Goal: Task Accomplishment & Management: Manage account settings

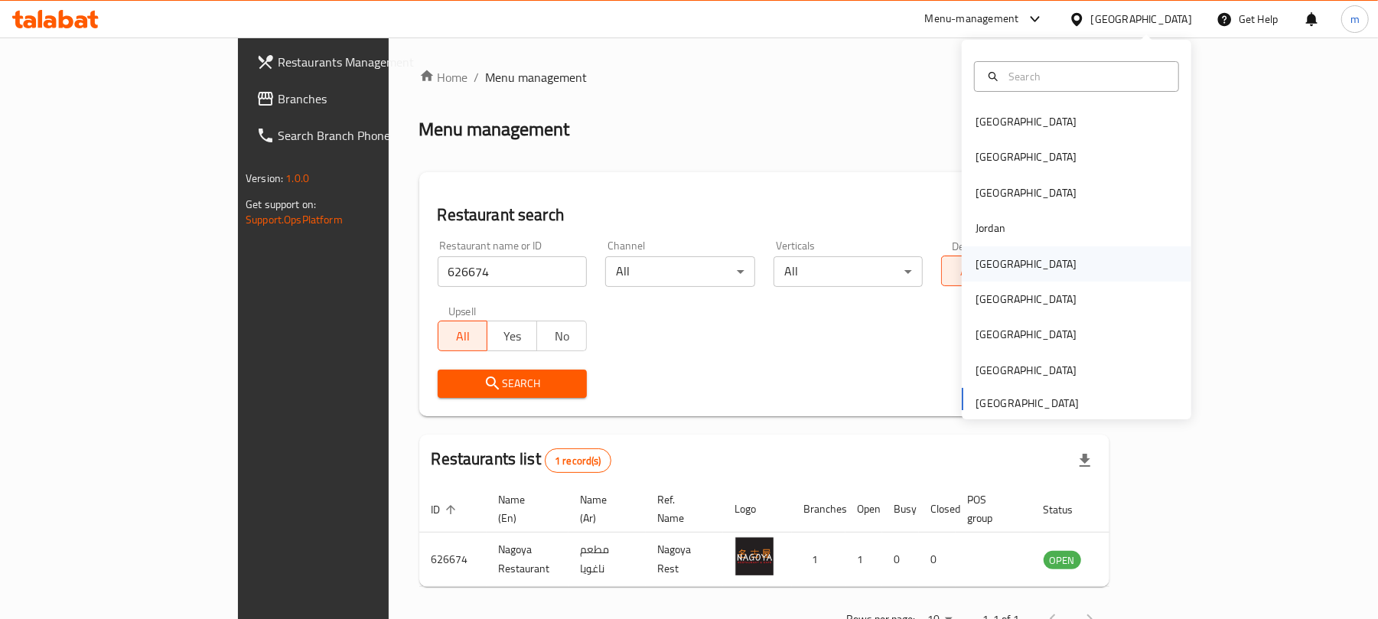
click at [989, 263] on div "[GEOGRAPHIC_DATA]" at bounding box center [1025, 263] width 101 height 17
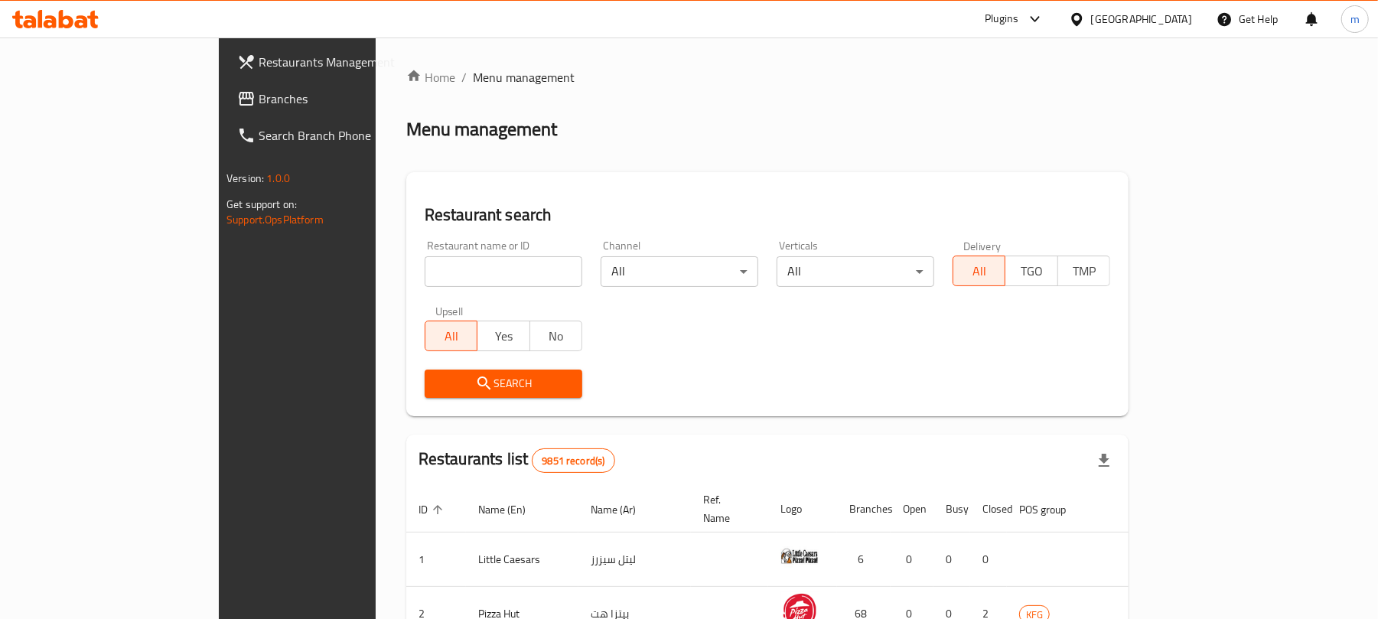
click at [259, 104] on span "Branches" at bounding box center [348, 98] width 178 height 18
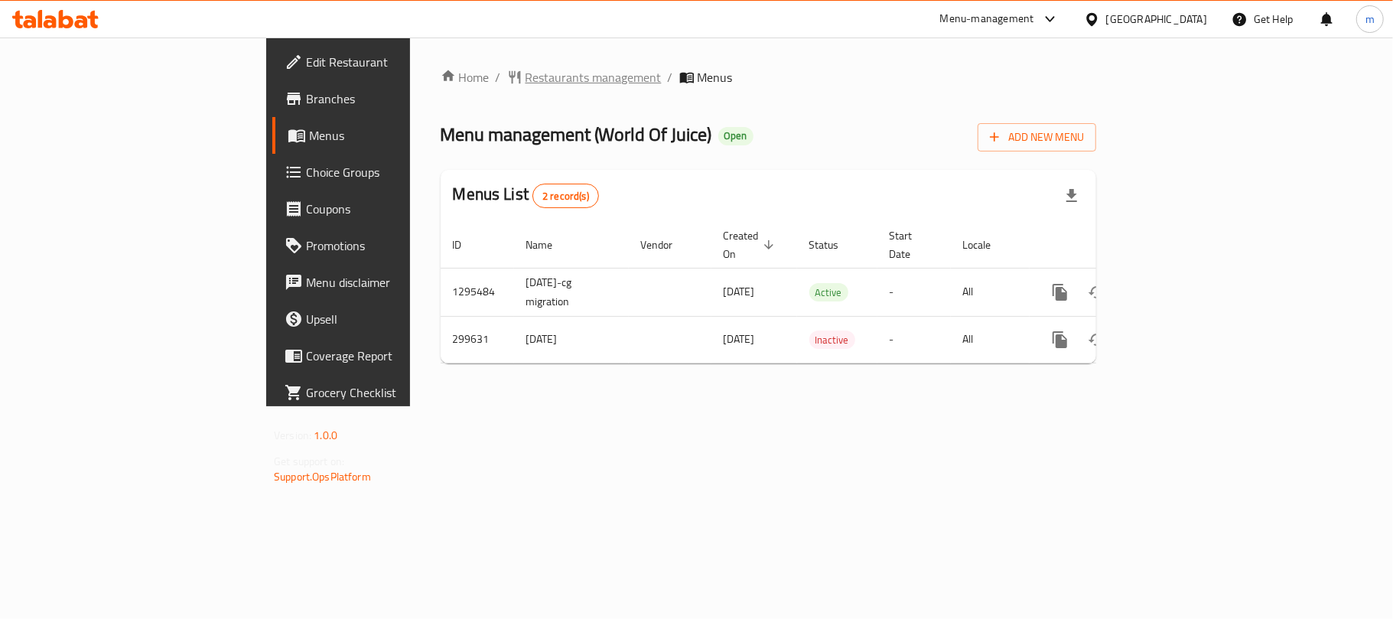
click at [526, 73] on span "Restaurants management" at bounding box center [594, 77] width 136 height 18
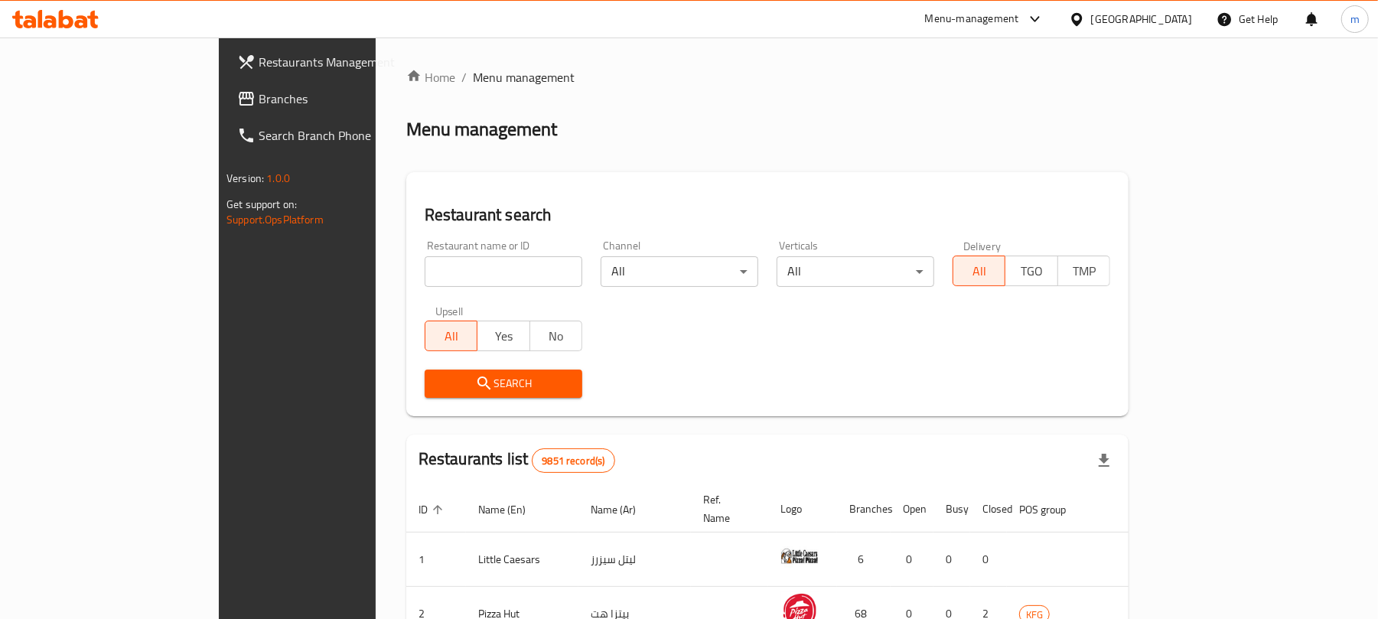
click at [425, 268] on input "search" at bounding box center [504, 271] width 158 height 31
paste input "628582"
type input "628582"
click at [493, 372] on button "Search" at bounding box center [504, 383] width 158 height 28
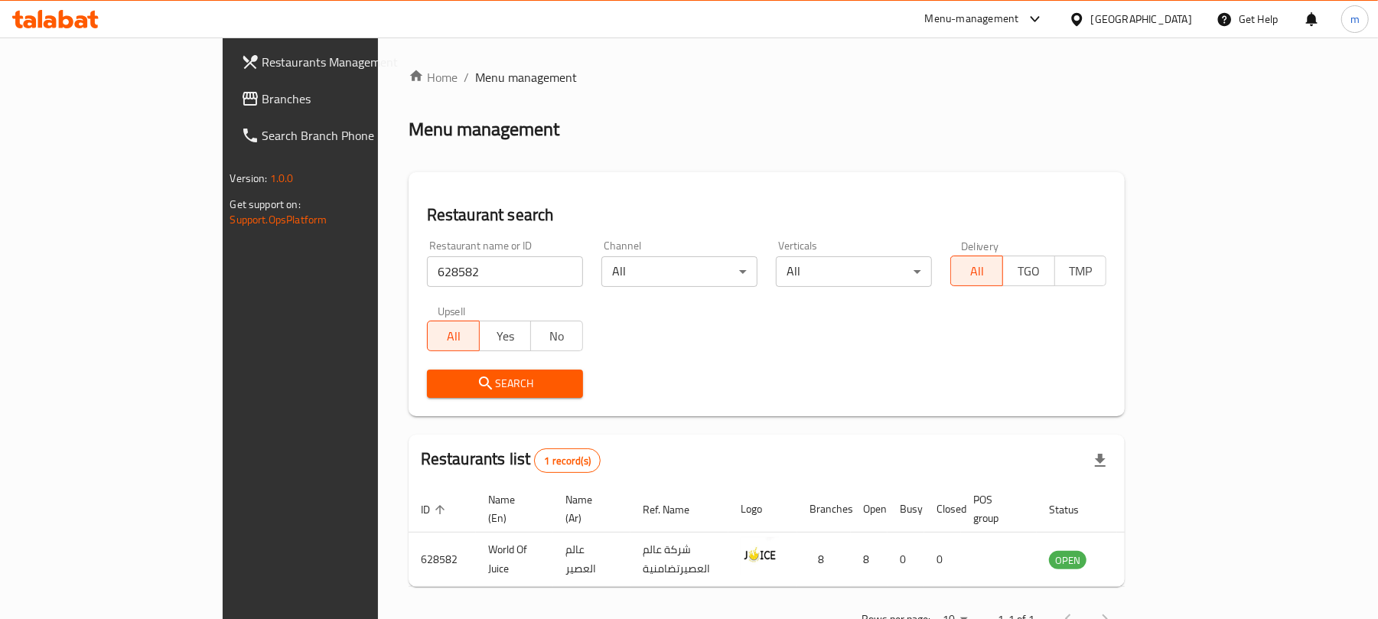
drag, startPoint x: 1307, startPoint y: 548, endPoint x: 1264, endPoint y: 546, distance: 42.9
click at [1147, 550] on icon "enhanced table" at bounding box center [1138, 559] width 18 height 18
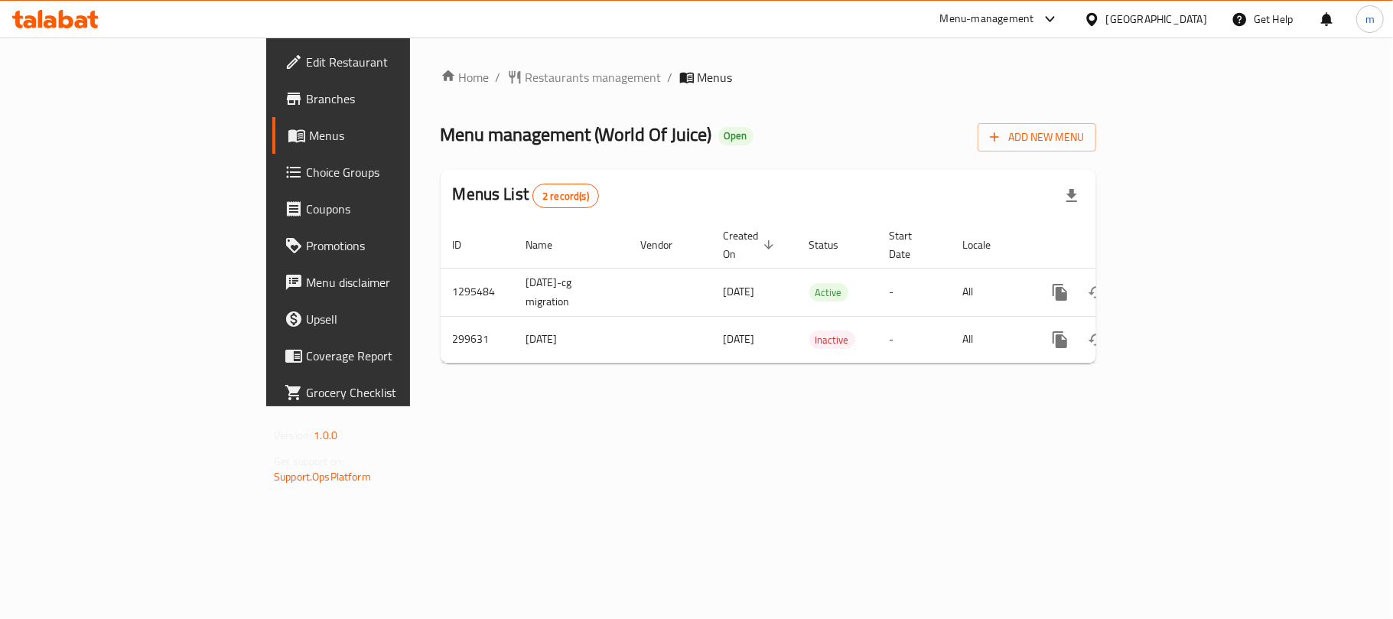
click at [1106, 26] on div at bounding box center [1095, 19] width 22 height 17
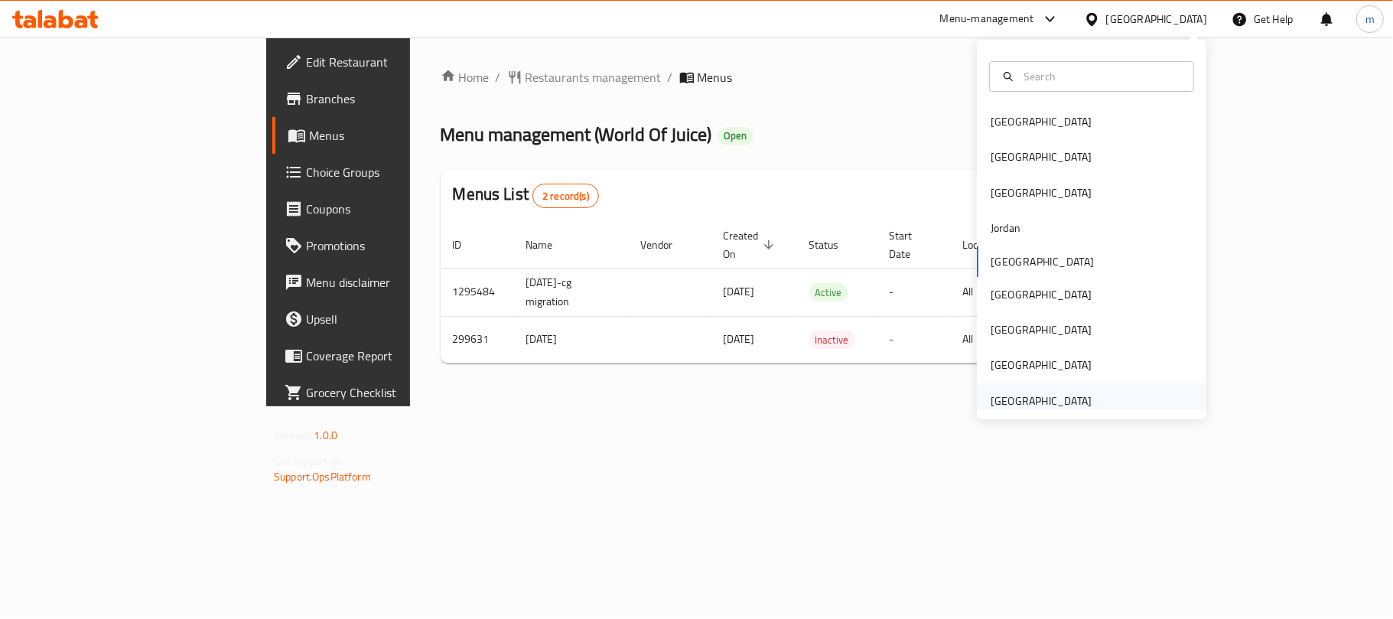
click at [1081, 393] on div "[GEOGRAPHIC_DATA]" at bounding box center [1040, 400] width 125 height 35
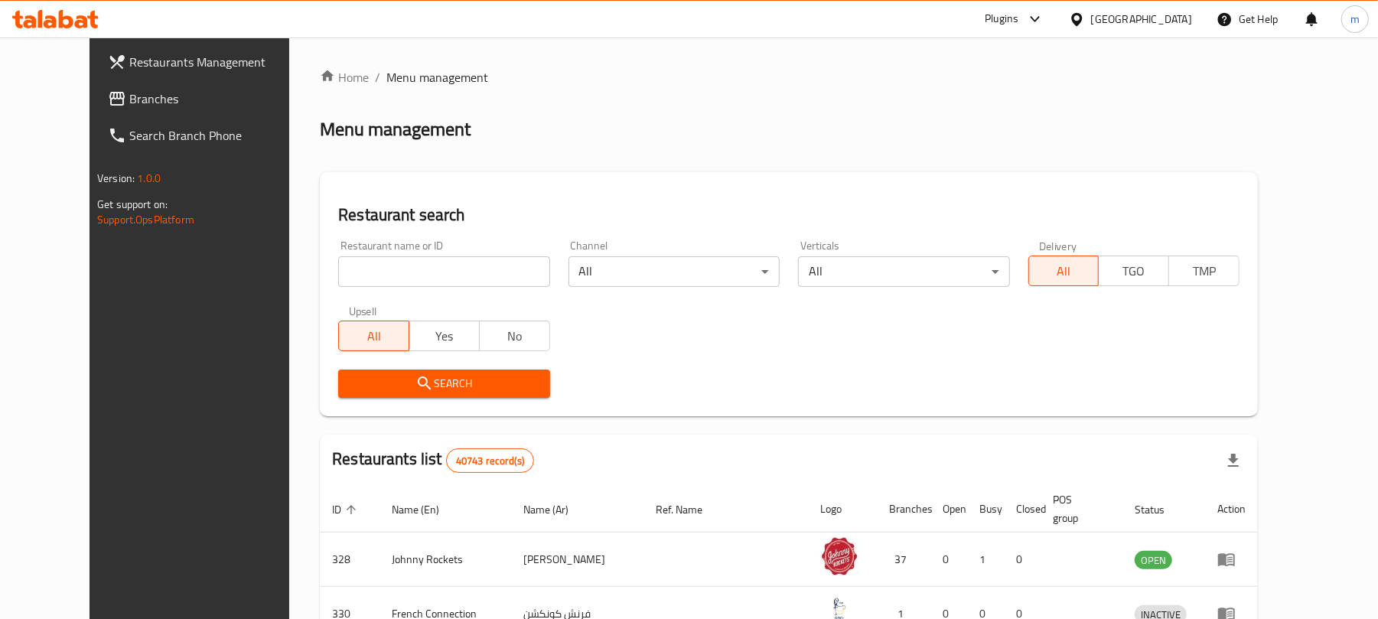
drag, startPoint x: 86, startPoint y: 103, endPoint x: 1, endPoint y: 170, distance: 108.4
click at [129, 103] on span "Branches" at bounding box center [218, 98] width 178 height 18
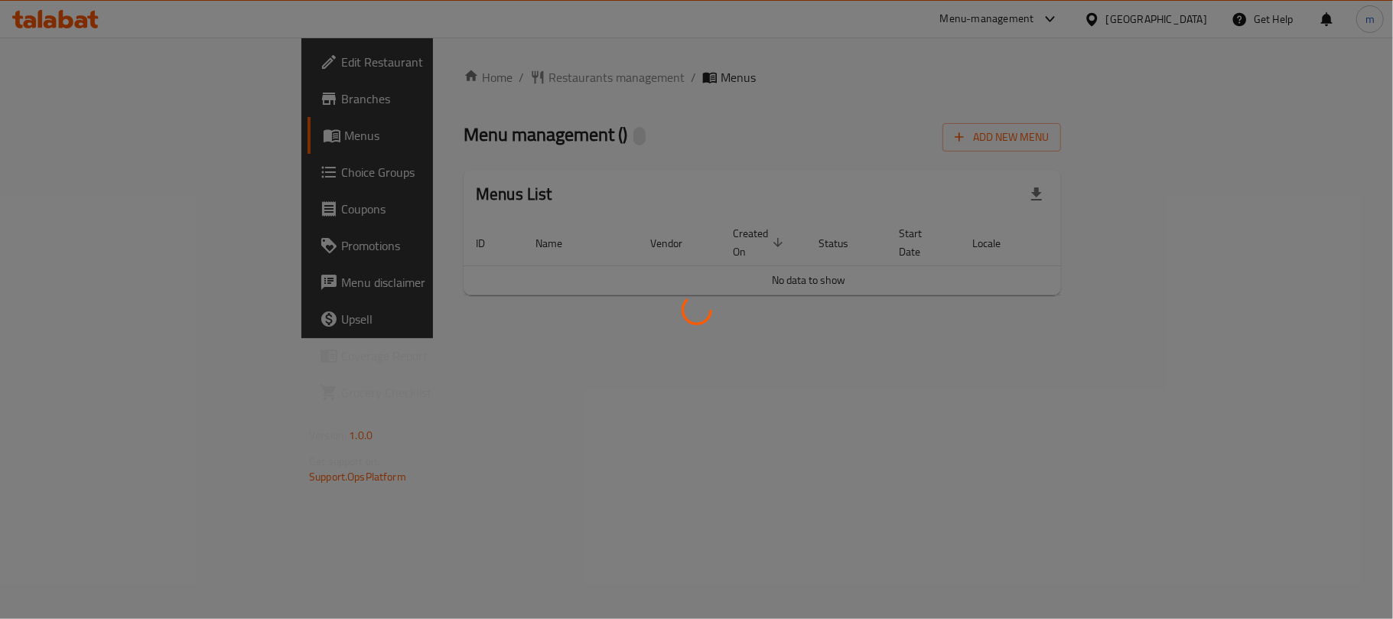
click at [447, 90] on div at bounding box center [696, 309] width 1393 height 619
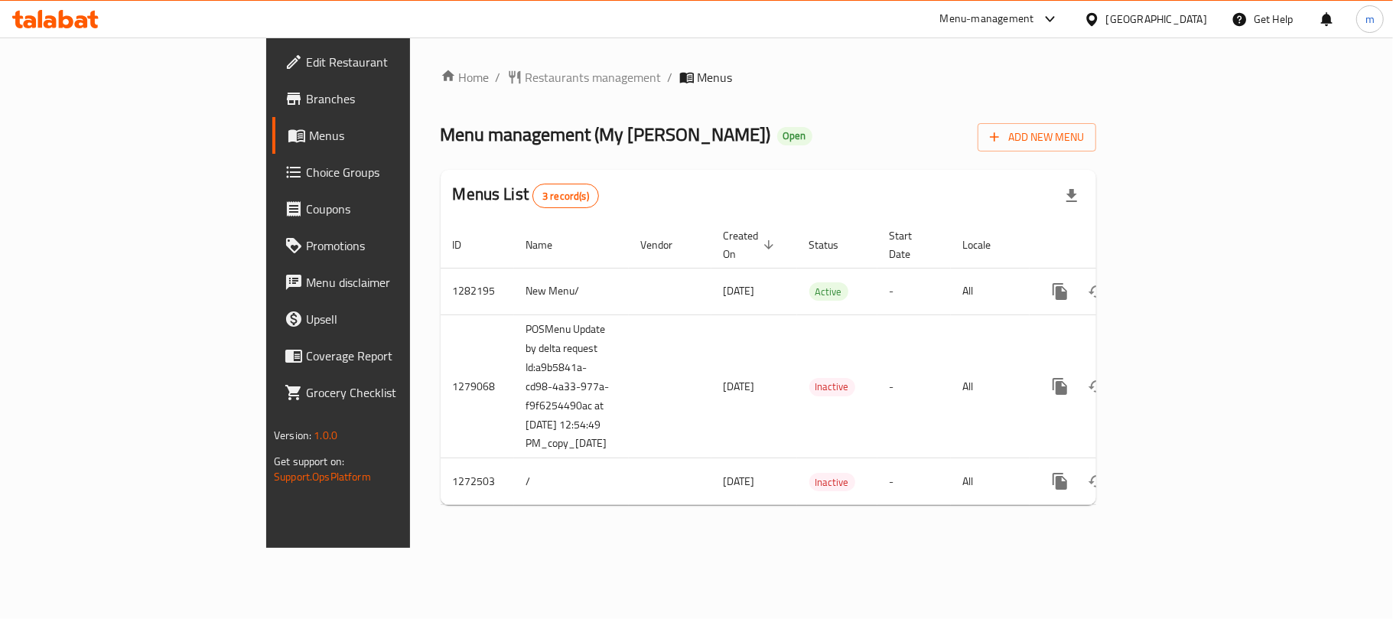
click at [526, 83] on span "Restaurants management" at bounding box center [594, 77] width 136 height 18
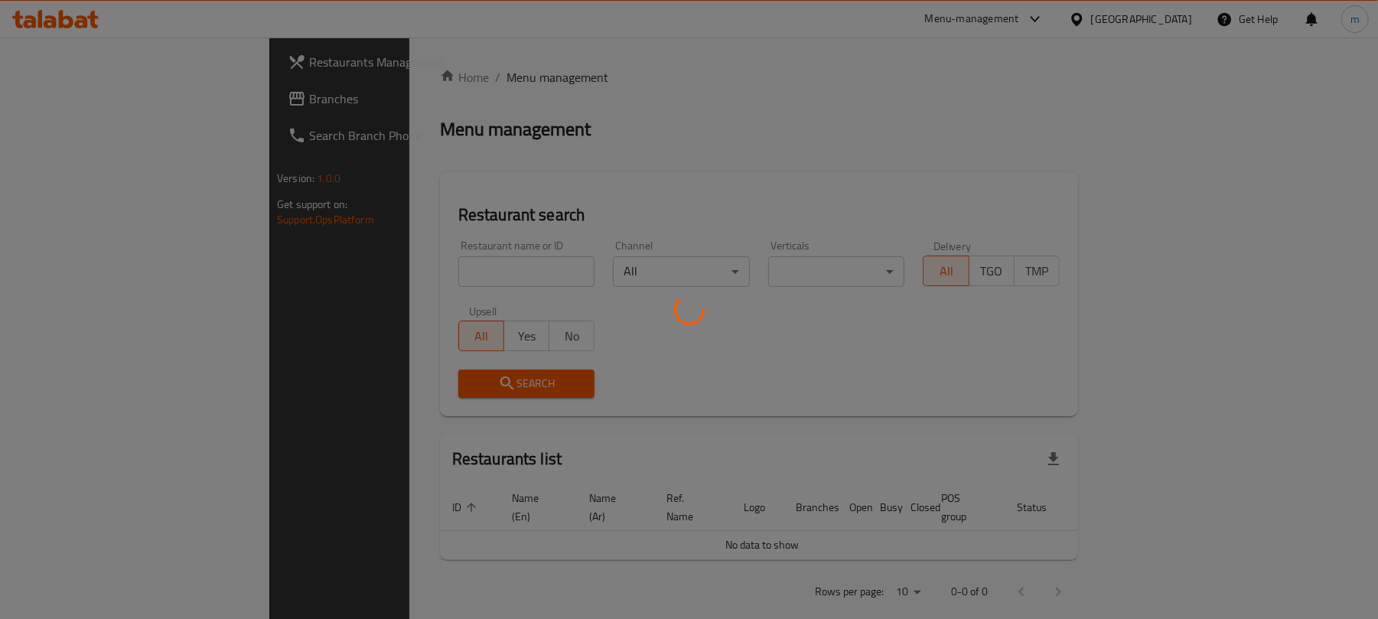
click at [389, 273] on div at bounding box center [689, 309] width 1378 height 619
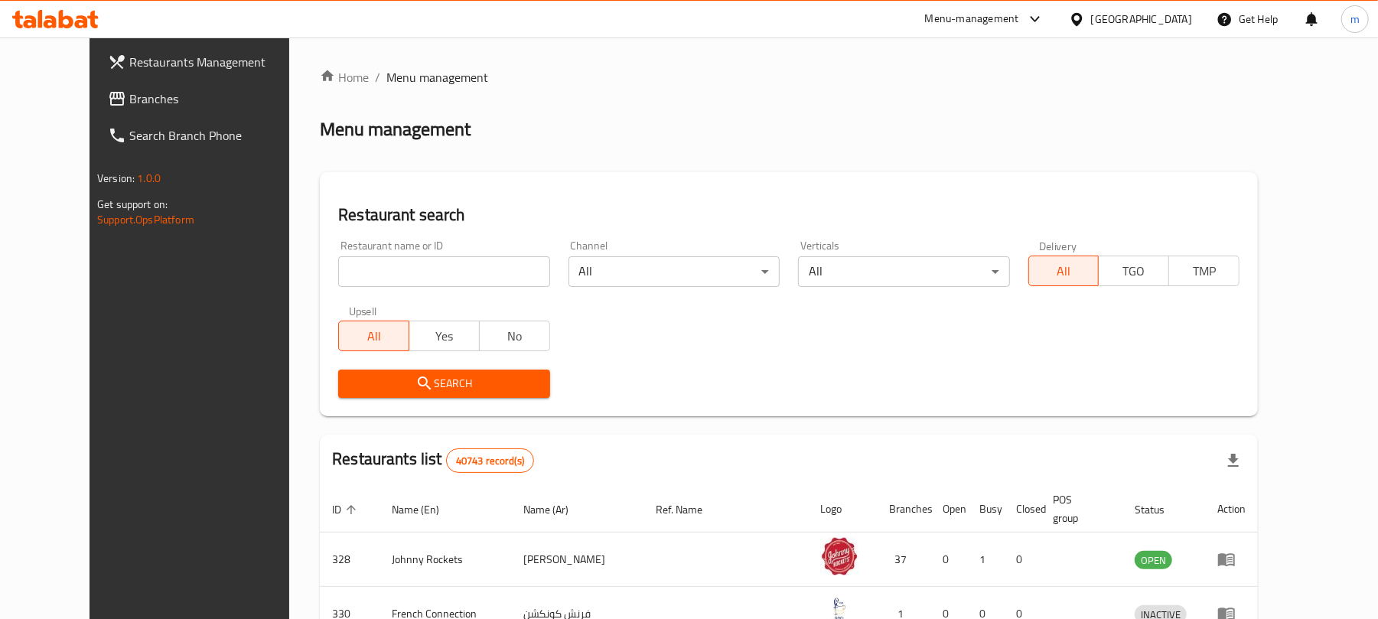
click at [389, 273] on input "search" at bounding box center [443, 271] width 211 height 31
paste input "690310"
type input "690310"
click button "Search" at bounding box center [443, 383] width 211 height 28
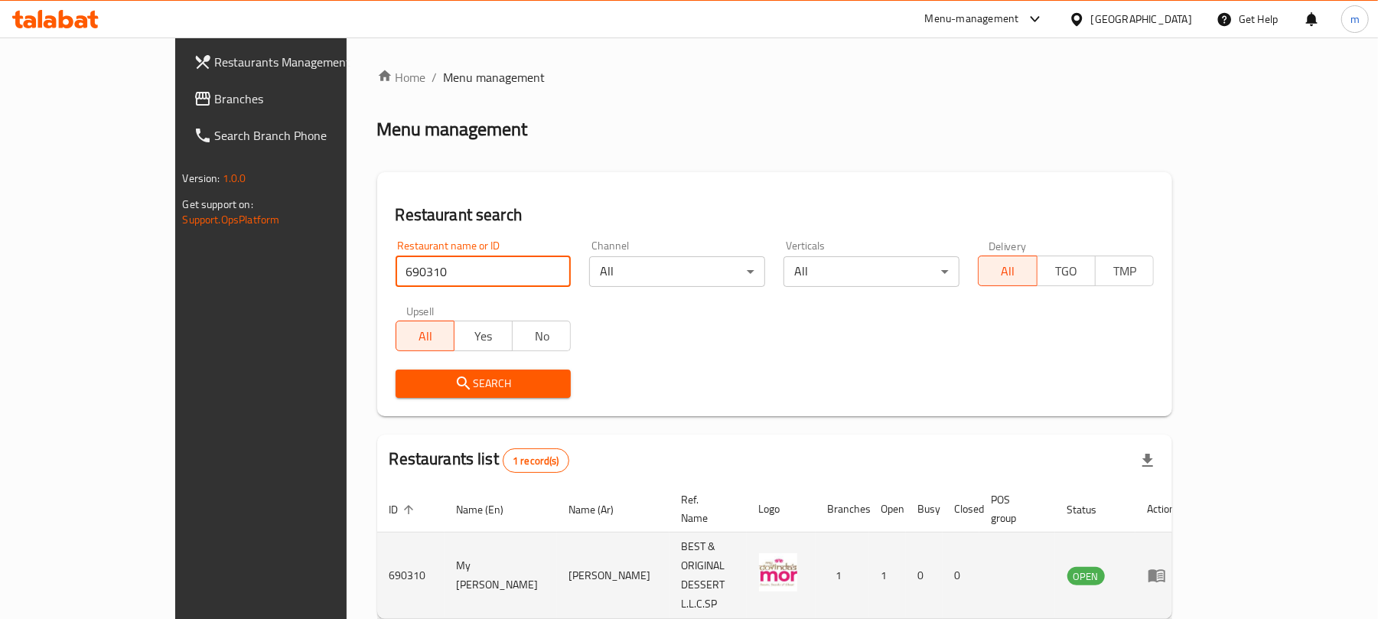
click at [1165, 570] on icon "enhanced table" at bounding box center [1156, 576] width 17 height 13
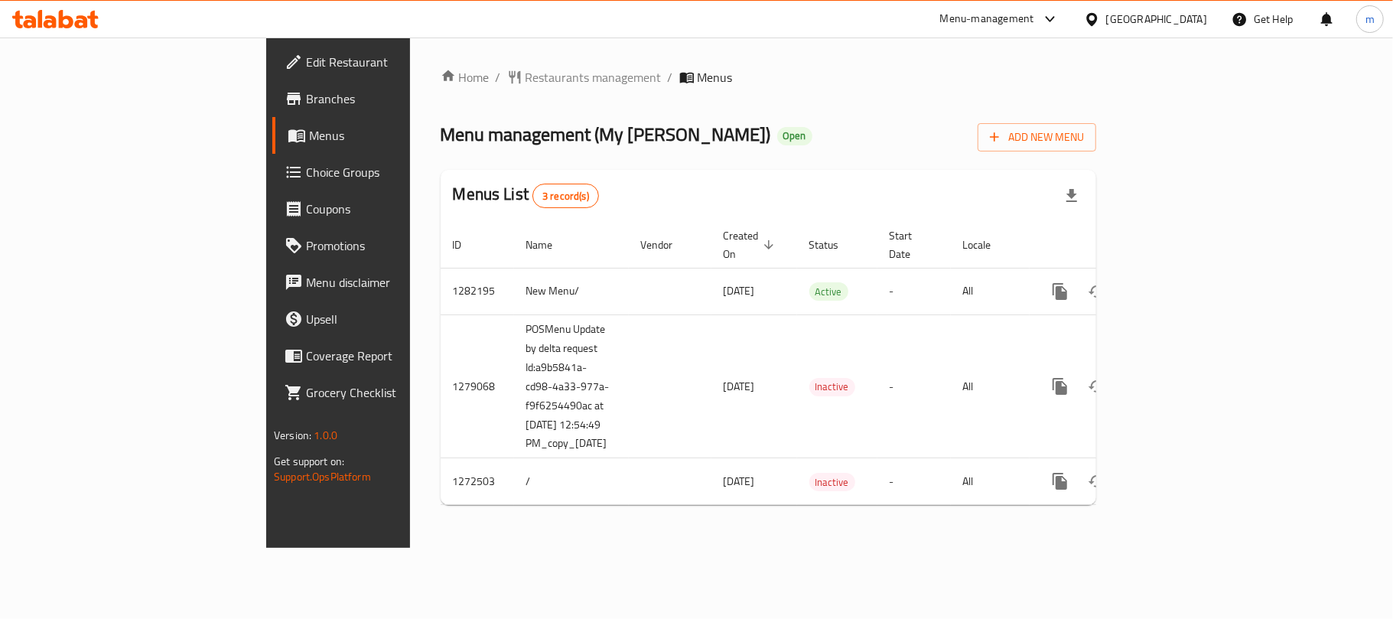
click at [1114, 18] on div "[GEOGRAPHIC_DATA]" at bounding box center [1156, 19] width 101 height 17
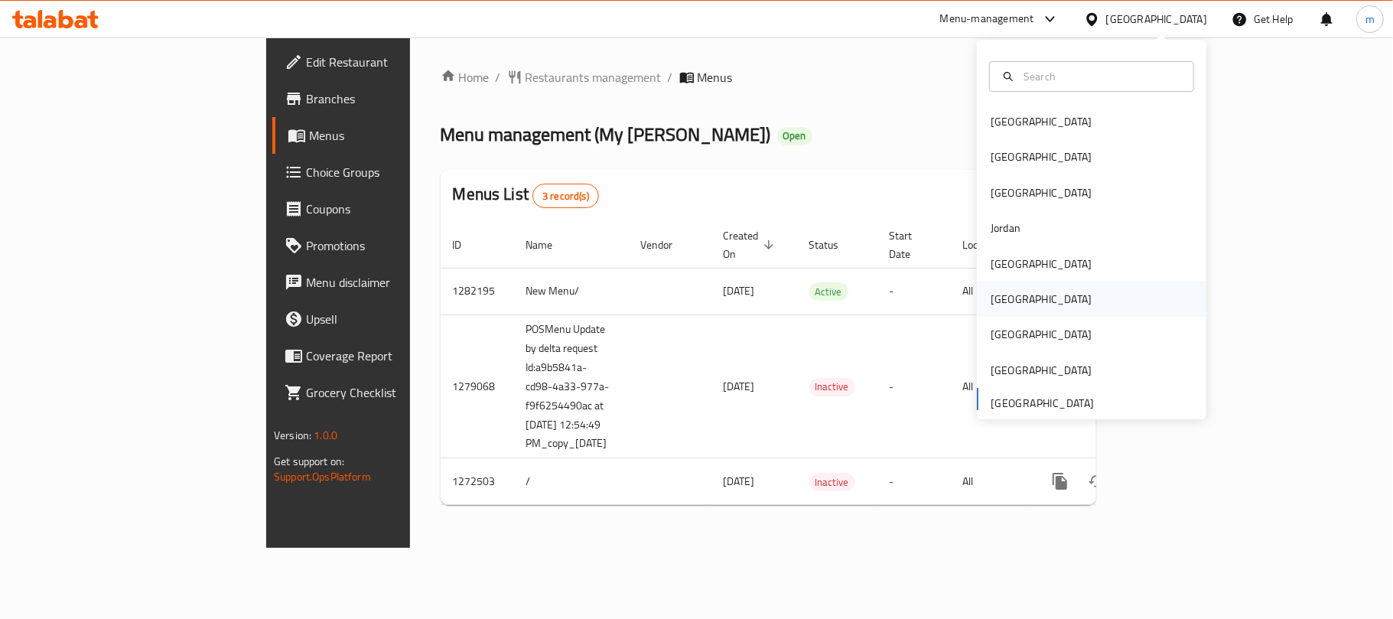
click at [1027, 306] on div "[GEOGRAPHIC_DATA]" at bounding box center [1091, 299] width 229 height 35
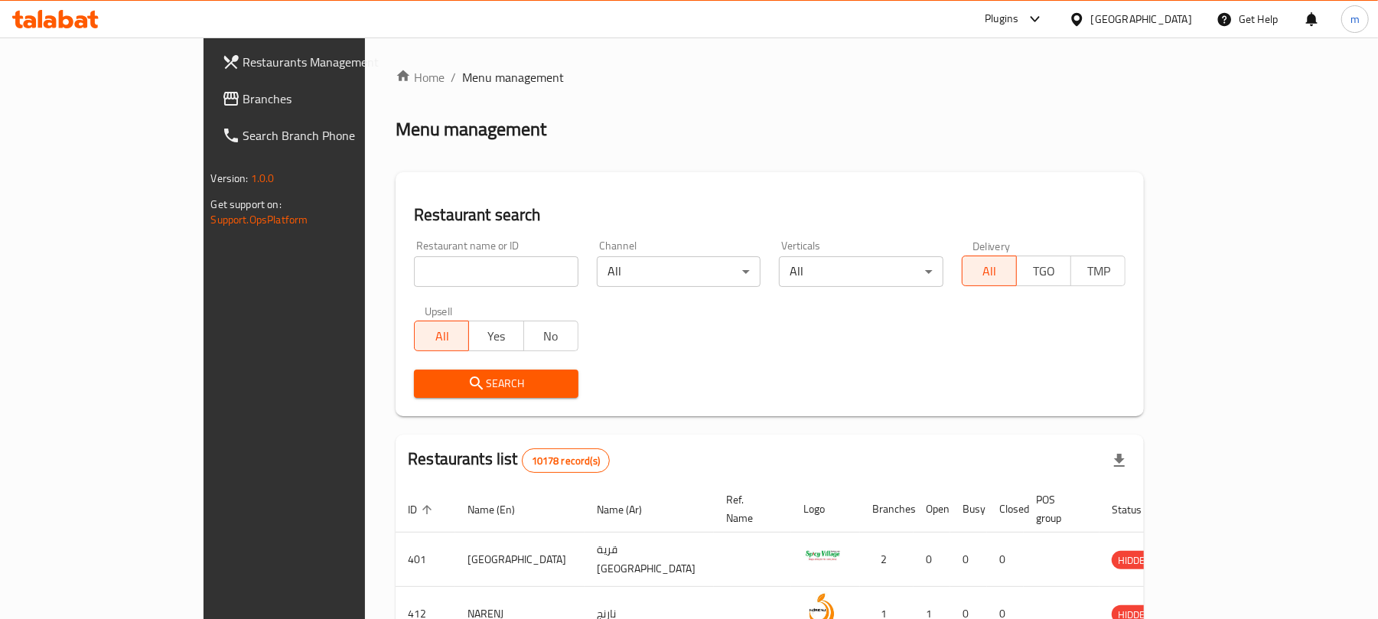
click at [243, 89] on span "Branches" at bounding box center [332, 98] width 178 height 18
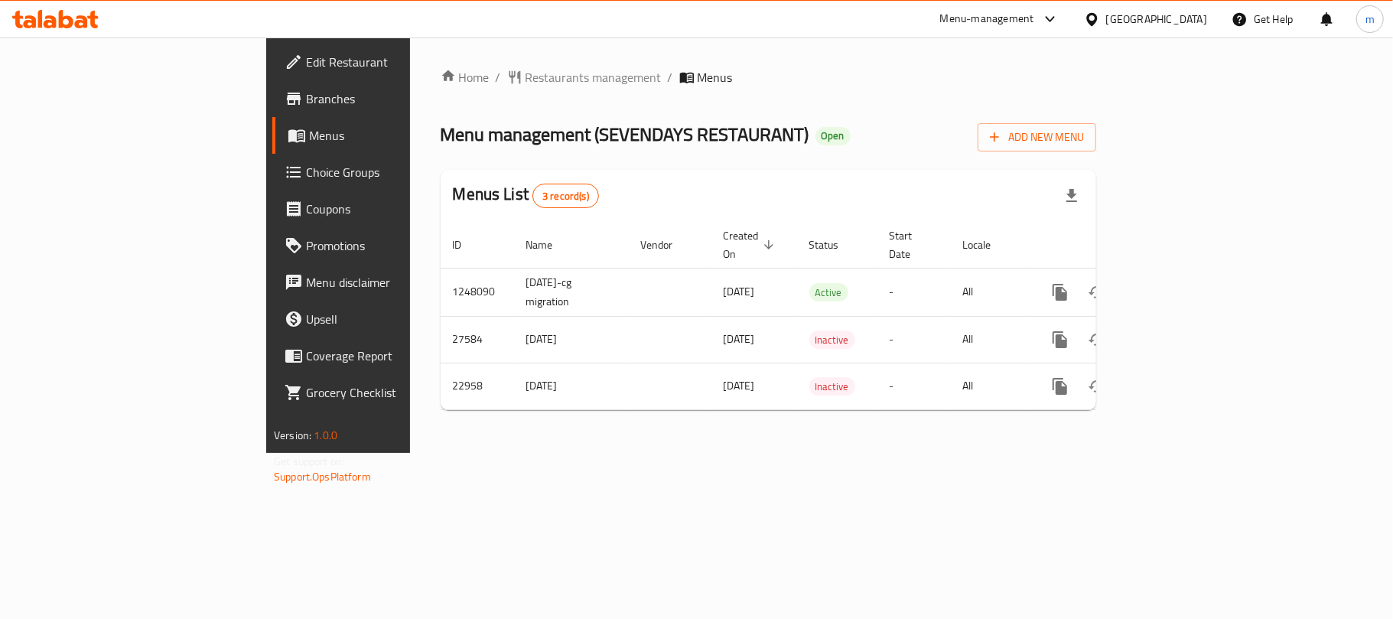
click at [526, 72] on span "Restaurants management" at bounding box center [594, 77] width 136 height 18
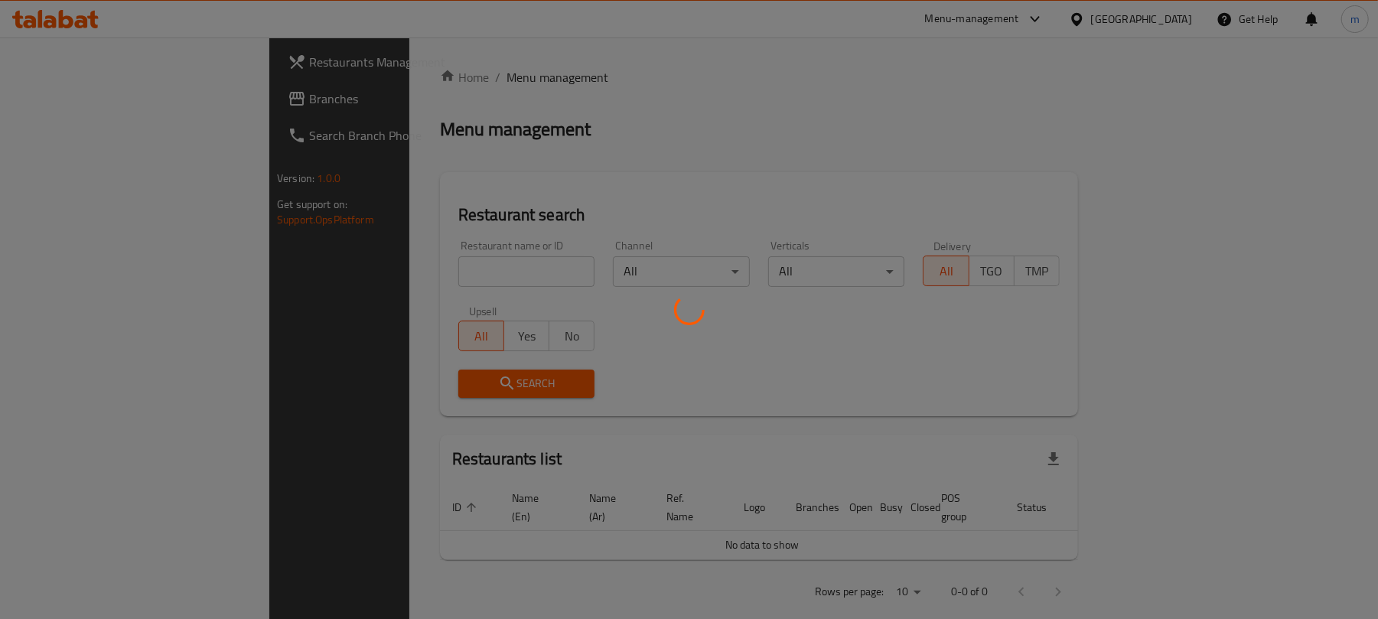
click at [405, 263] on div at bounding box center [689, 309] width 1378 height 619
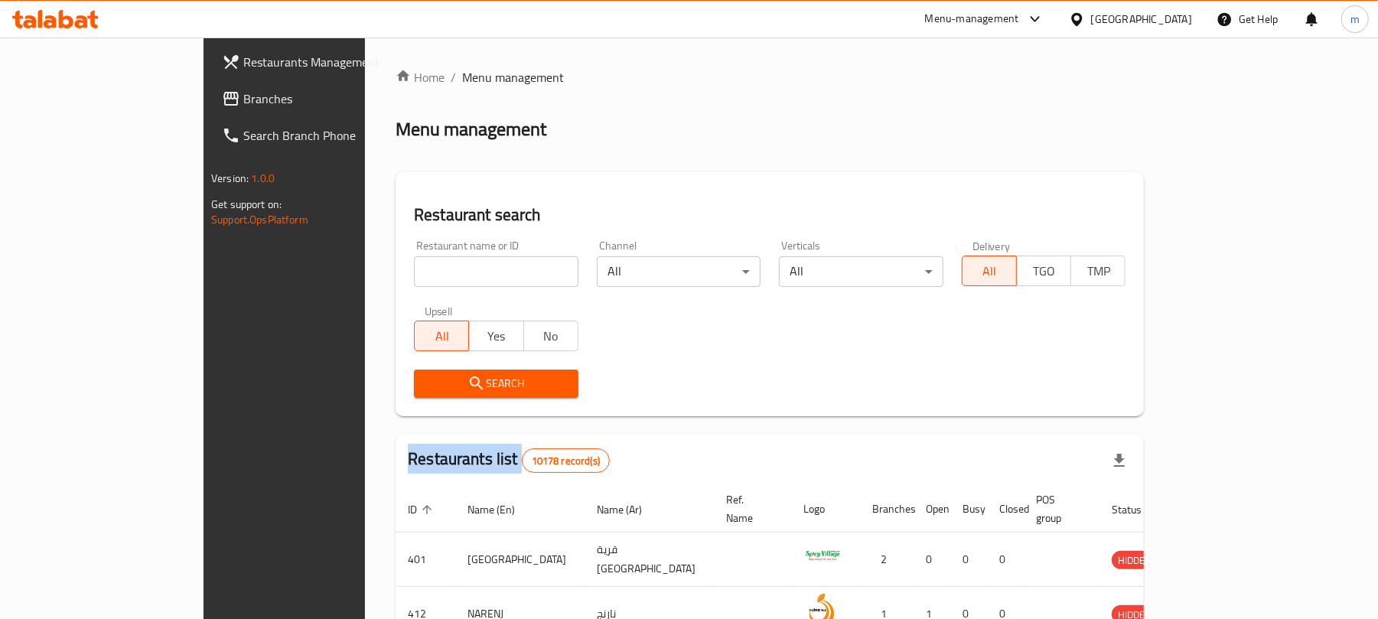
click at [405, 263] on div at bounding box center [689, 309] width 1378 height 619
click at [414, 267] on input "search" at bounding box center [496, 271] width 164 height 31
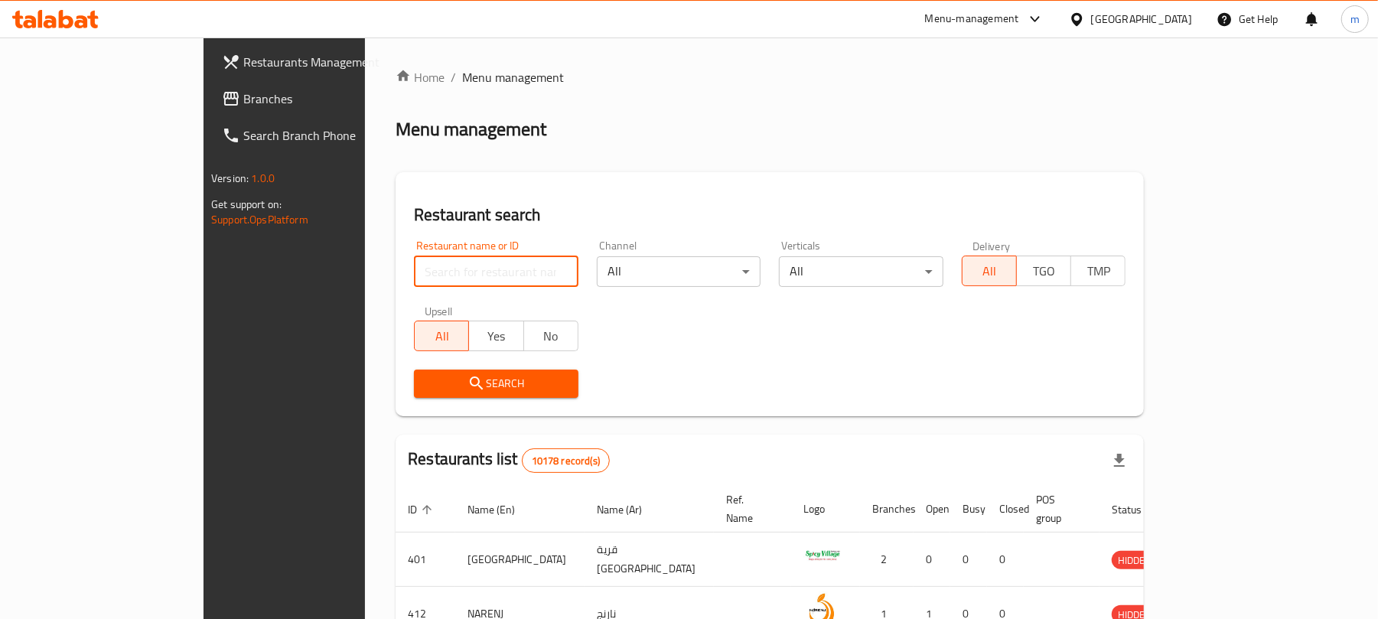
paste input "12125"
type input "12125"
click button "Search" at bounding box center [496, 383] width 164 height 28
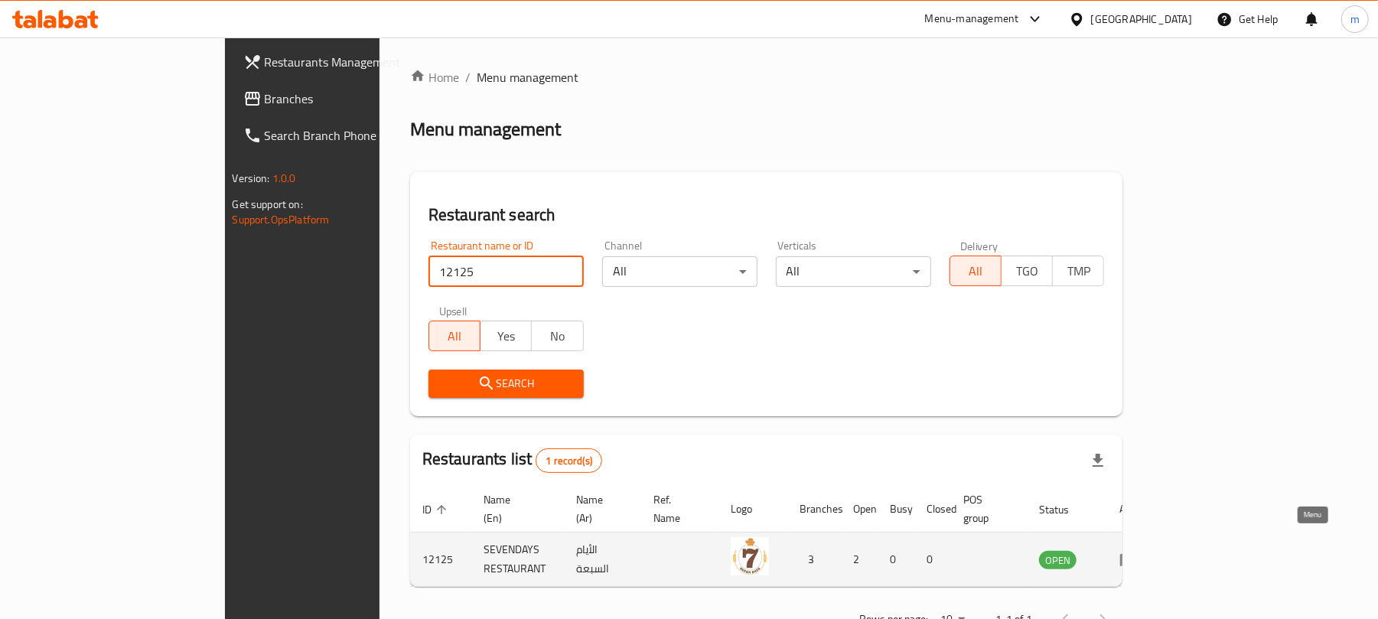
click at [1147, 551] on link "enhanced table" at bounding box center [1133, 559] width 28 height 18
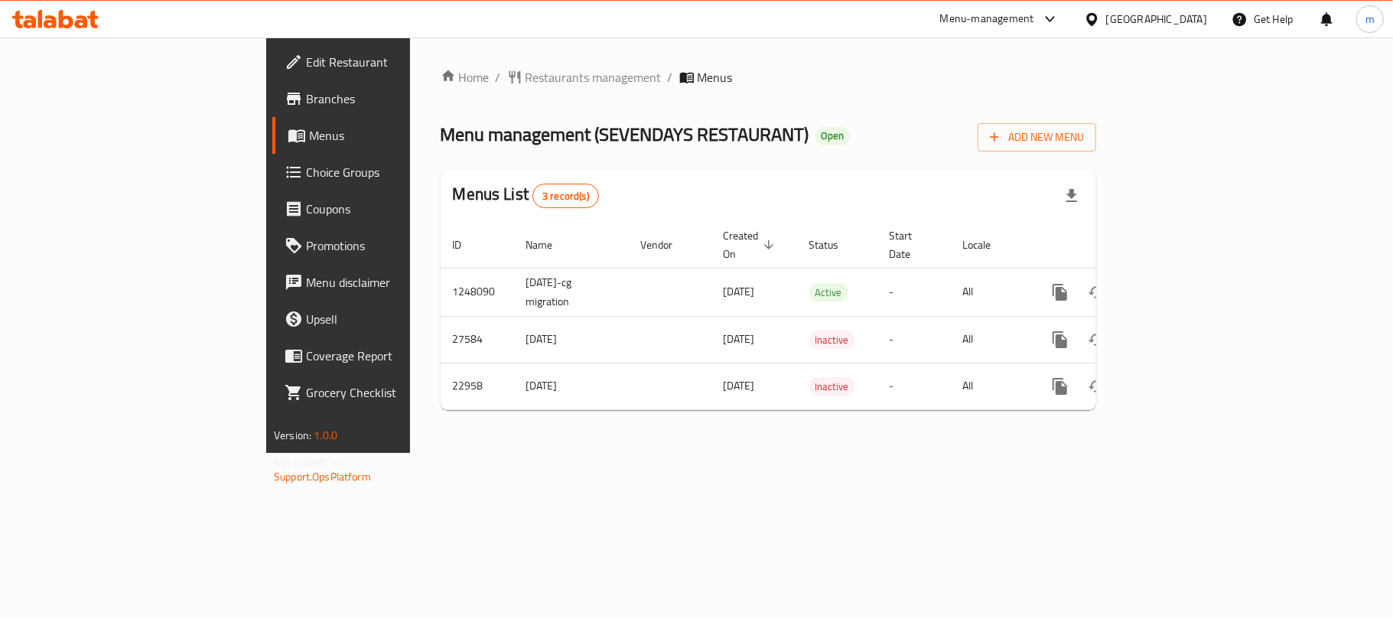
click at [1100, 18] on icon at bounding box center [1092, 19] width 16 height 16
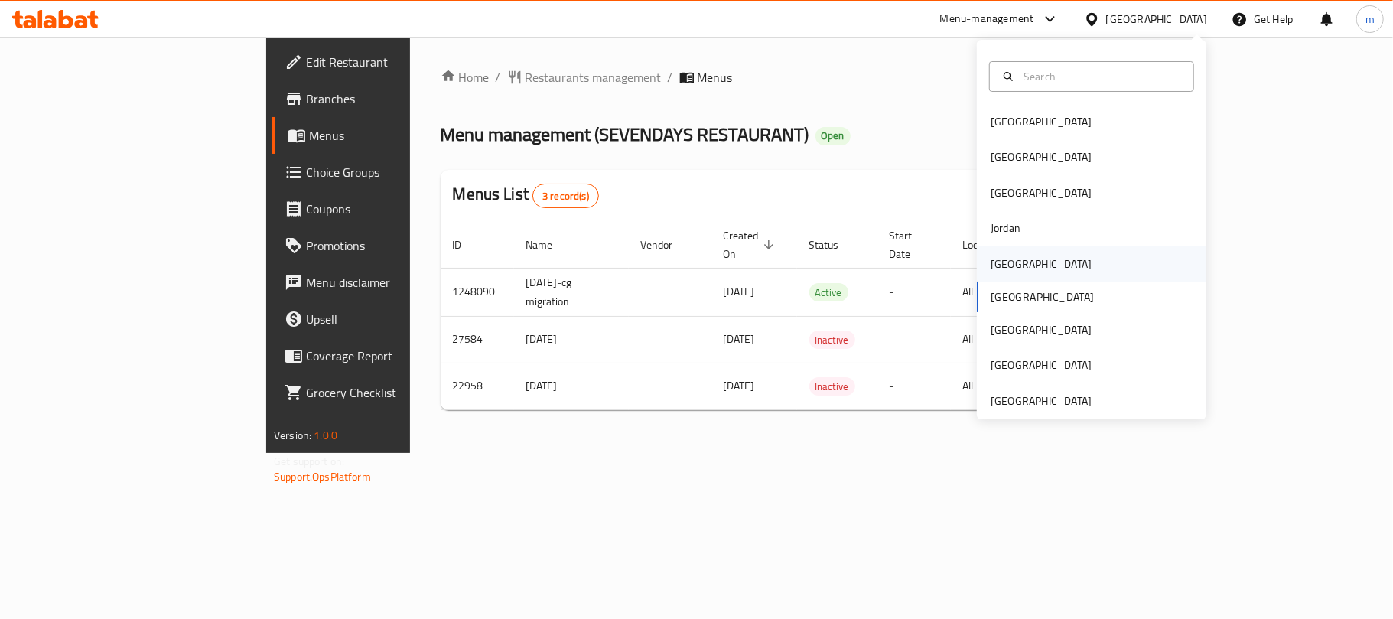
click at [1034, 249] on div "[GEOGRAPHIC_DATA]" at bounding box center [1091, 263] width 229 height 35
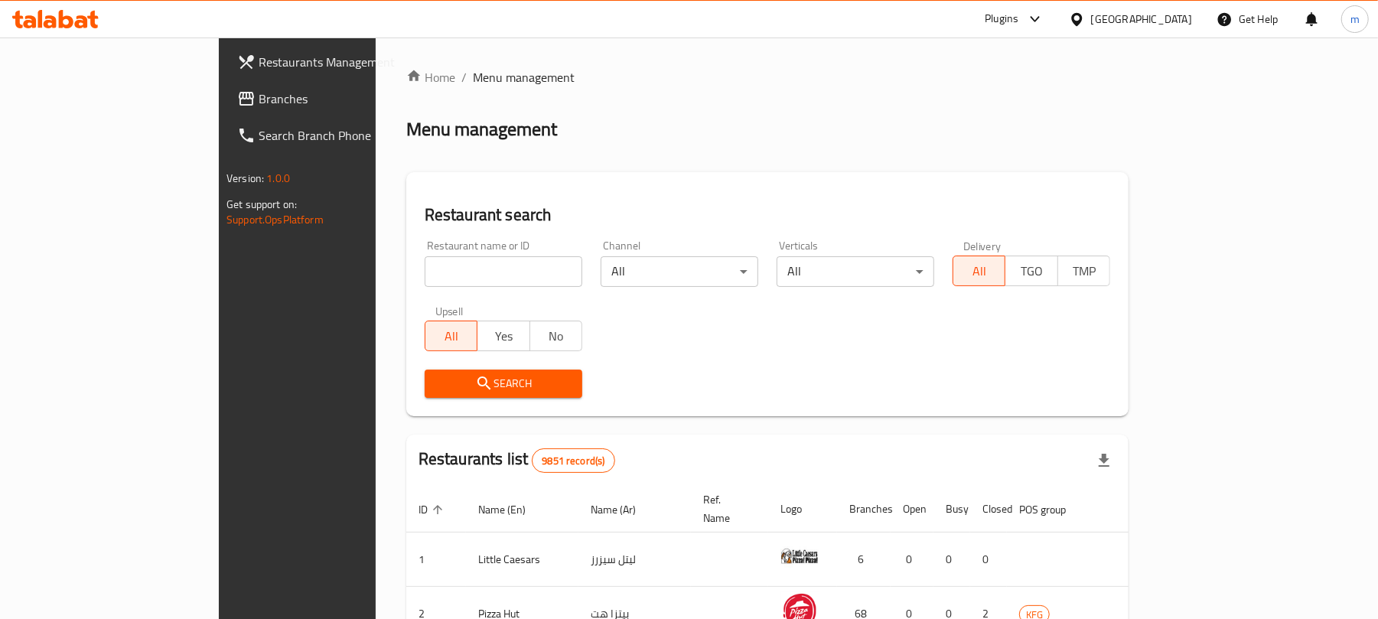
click at [259, 105] on span "Branches" at bounding box center [348, 98] width 178 height 18
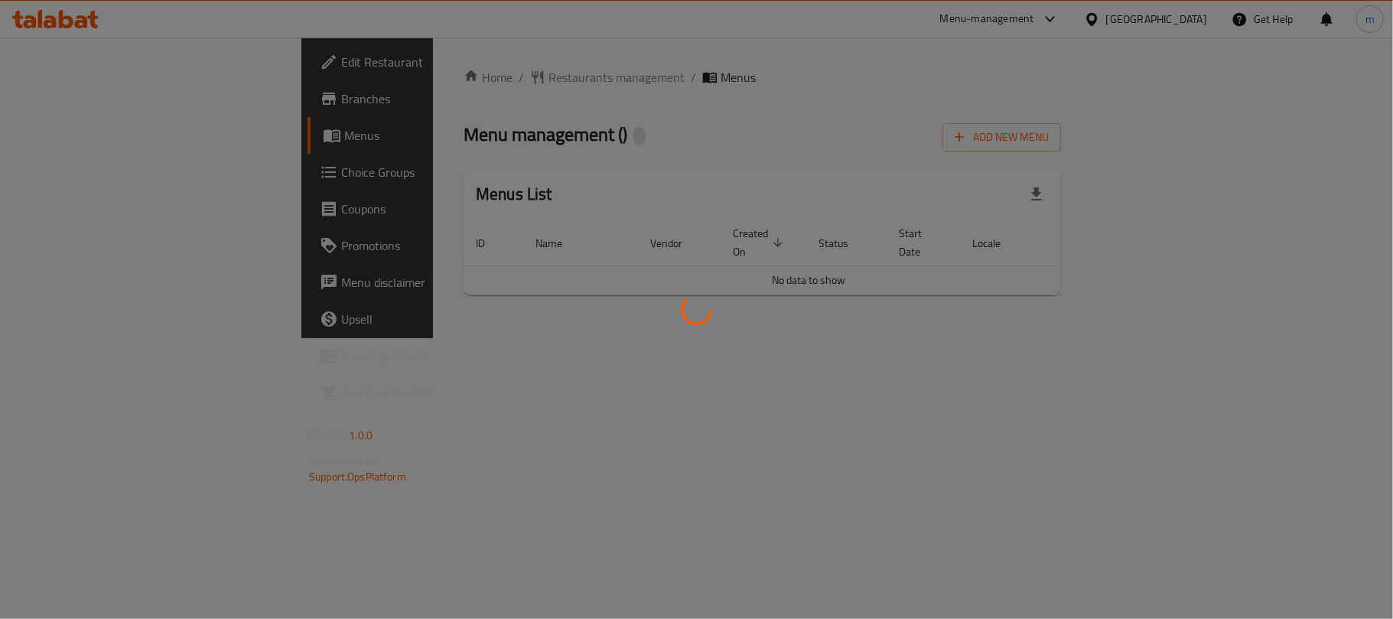
click at [347, 93] on div at bounding box center [696, 309] width 1393 height 619
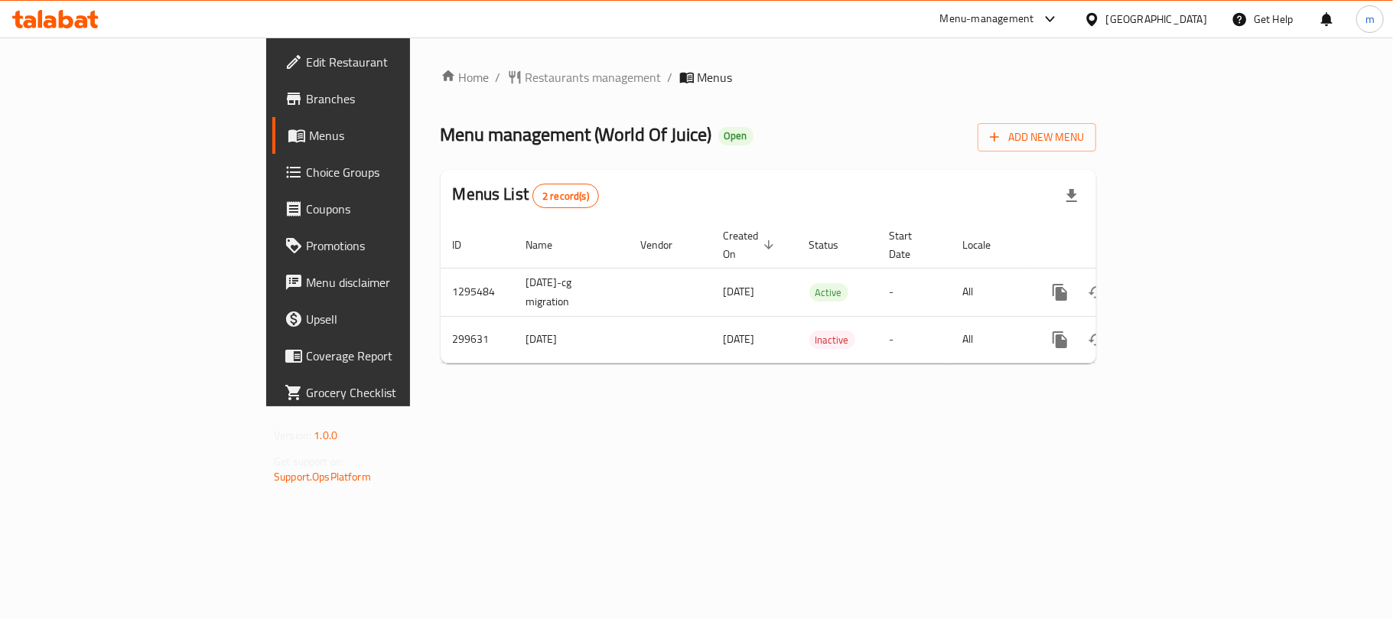
click at [526, 76] on span "Restaurants management" at bounding box center [594, 77] width 136 height 18
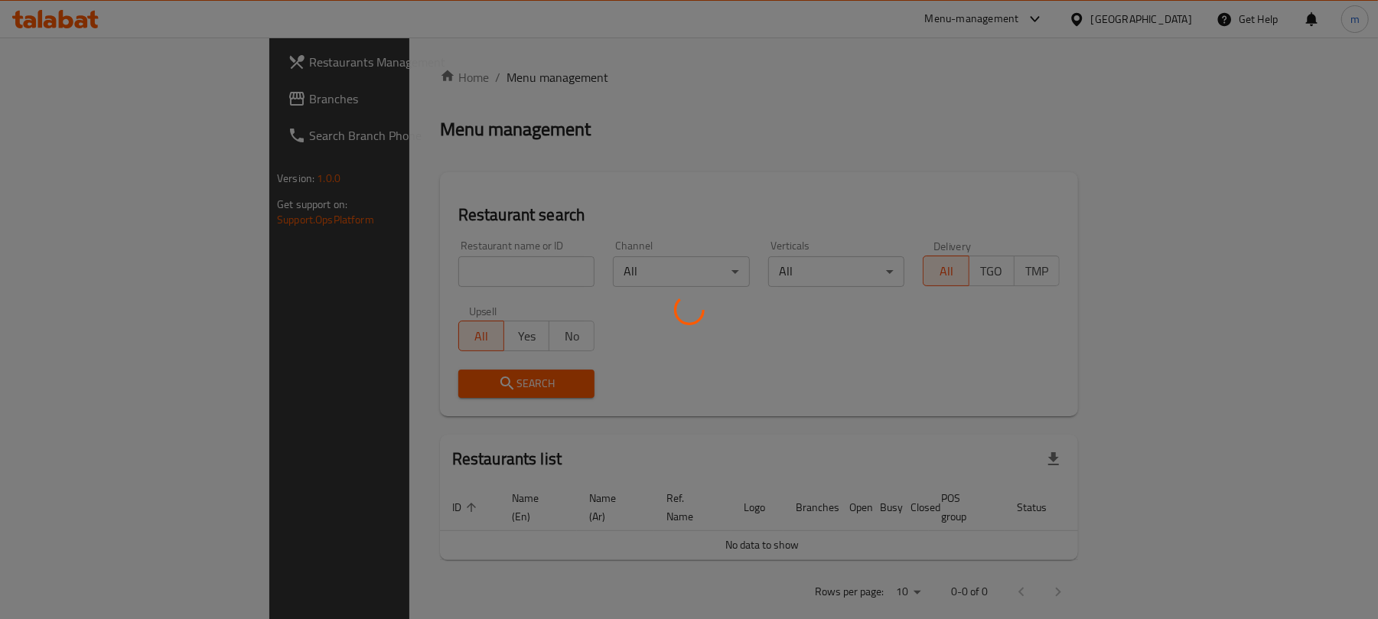
click at [381, 267] on div at bounding box center [689, 309] width 1378 height 619
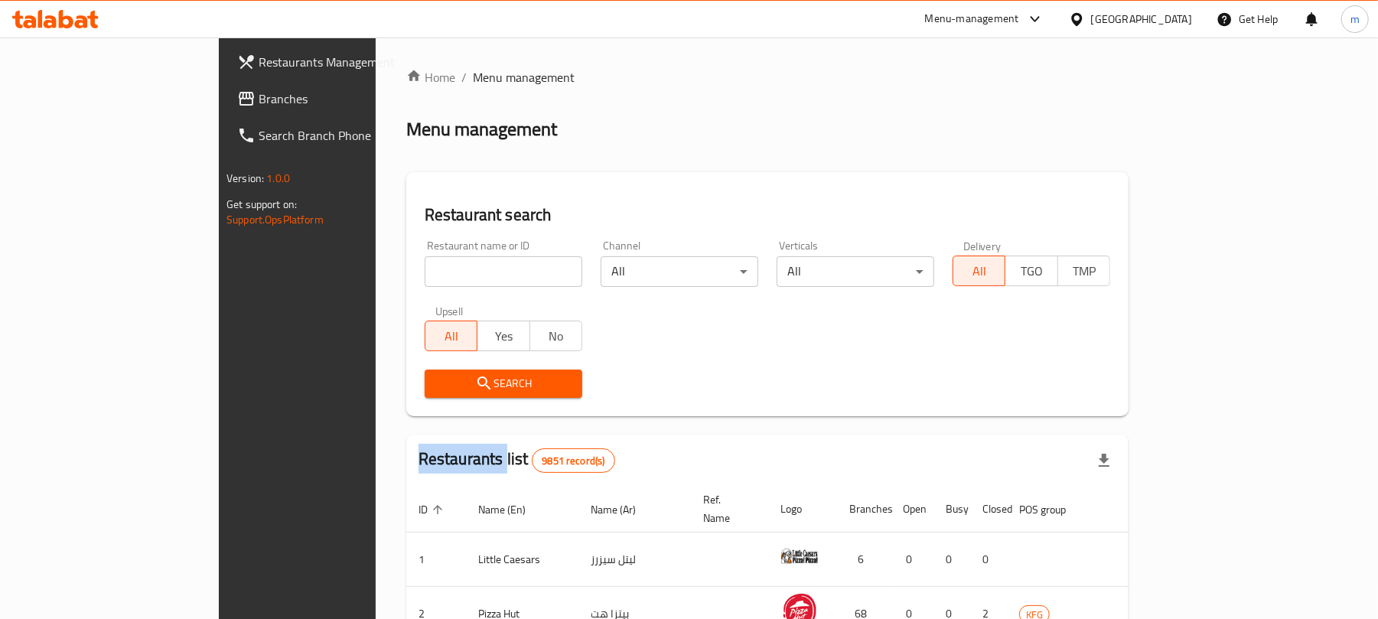
click at [425, 267] on input "search" at bounding box center [504, 271] width 158 height 31
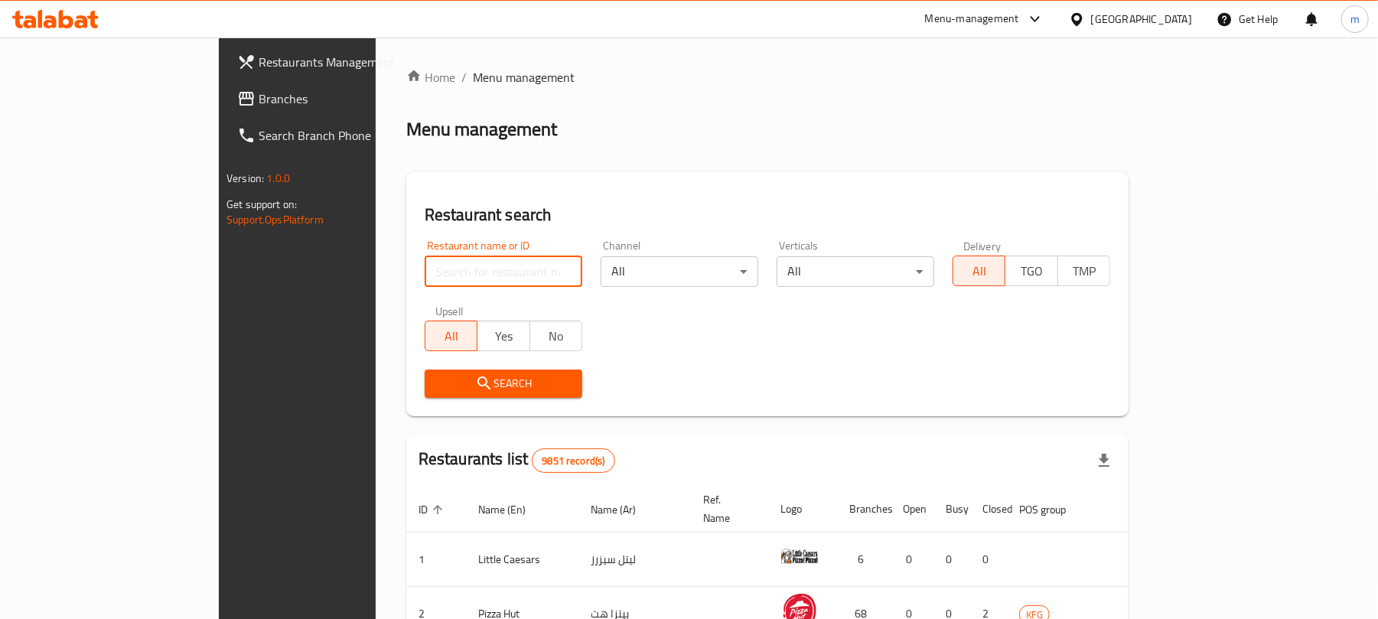
paste input "628582"
type input "628582"
click button "Search" at bounding box center [504, 383] width 158 height 28
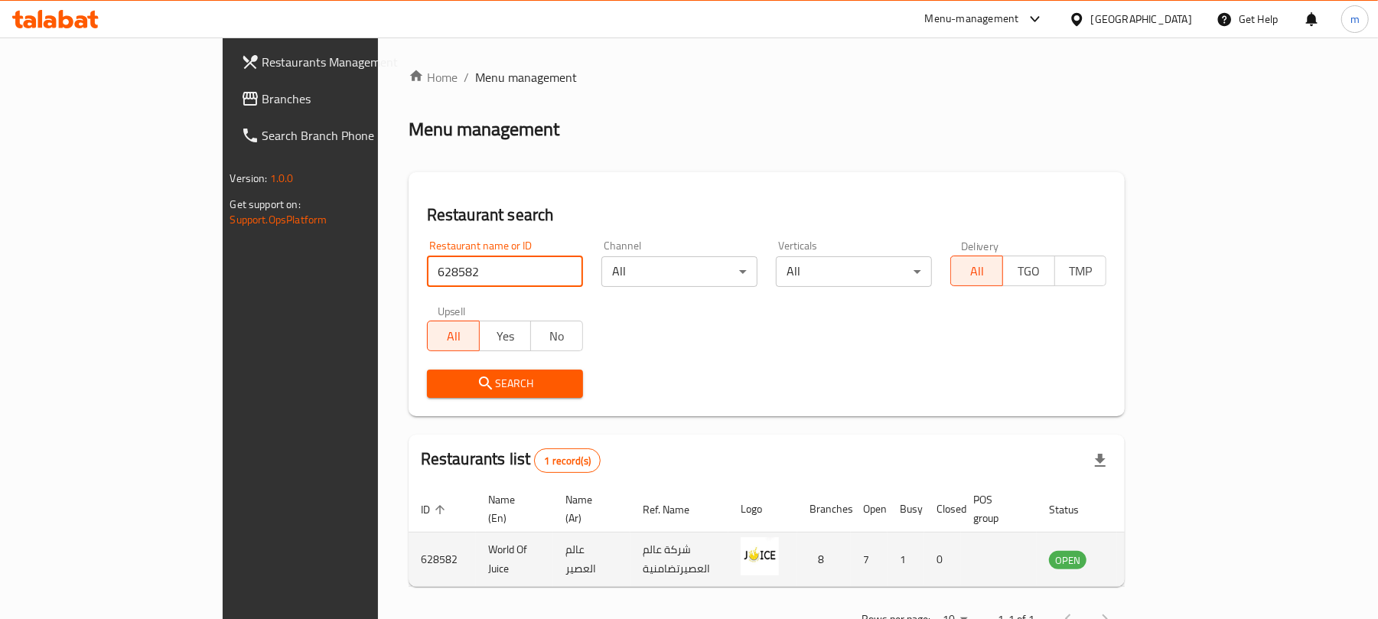
click at [1147, 550] on icon "enhanced table" at bounding box center [1138, 559] width 18 height 18
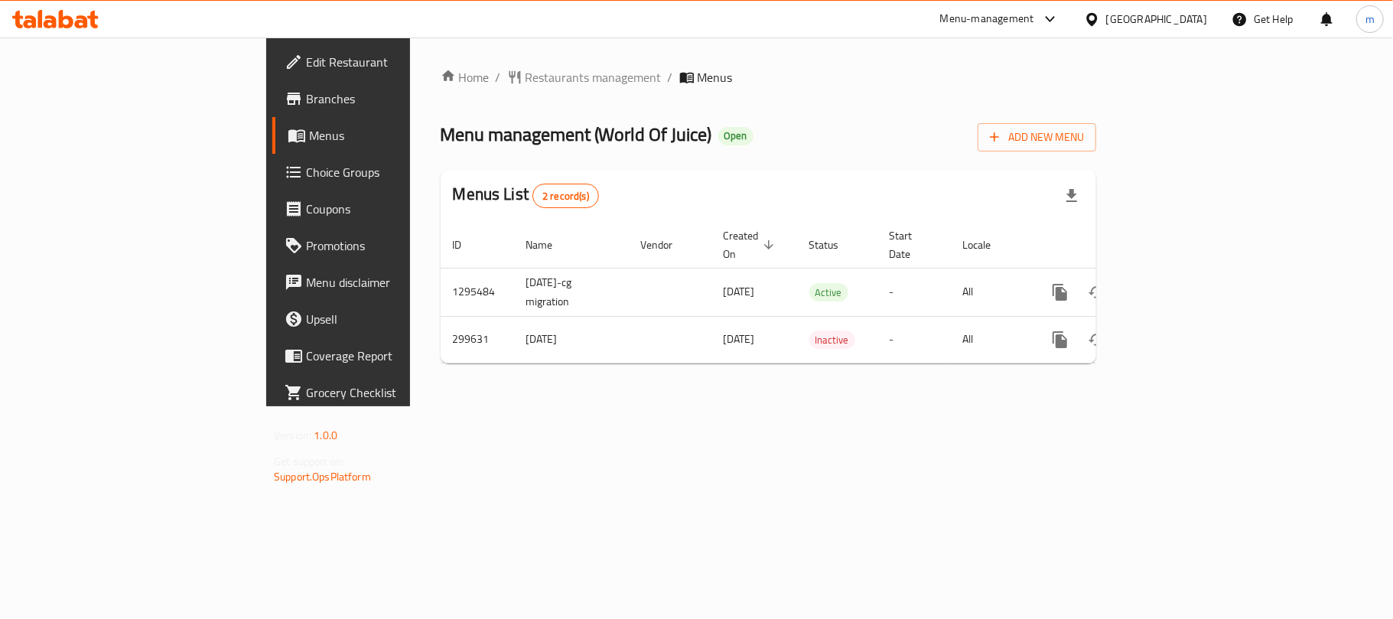
click at [1173, 26] on div "[GEOGRAPHIC_DATA]" at bounding box center [1156, 19] width 101 height 17
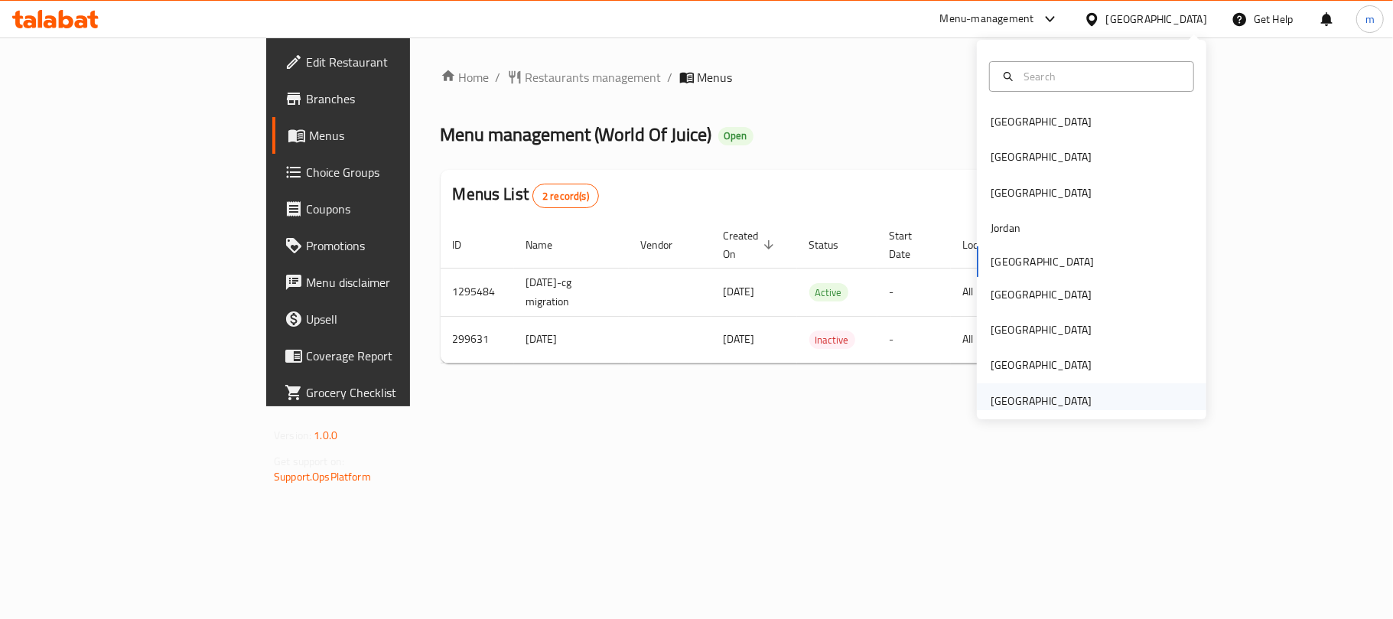
click at [1059, 399] on div "[GEOGRAPHIC_DATA]" at bounding box center [1041, 400] width 101 height 17
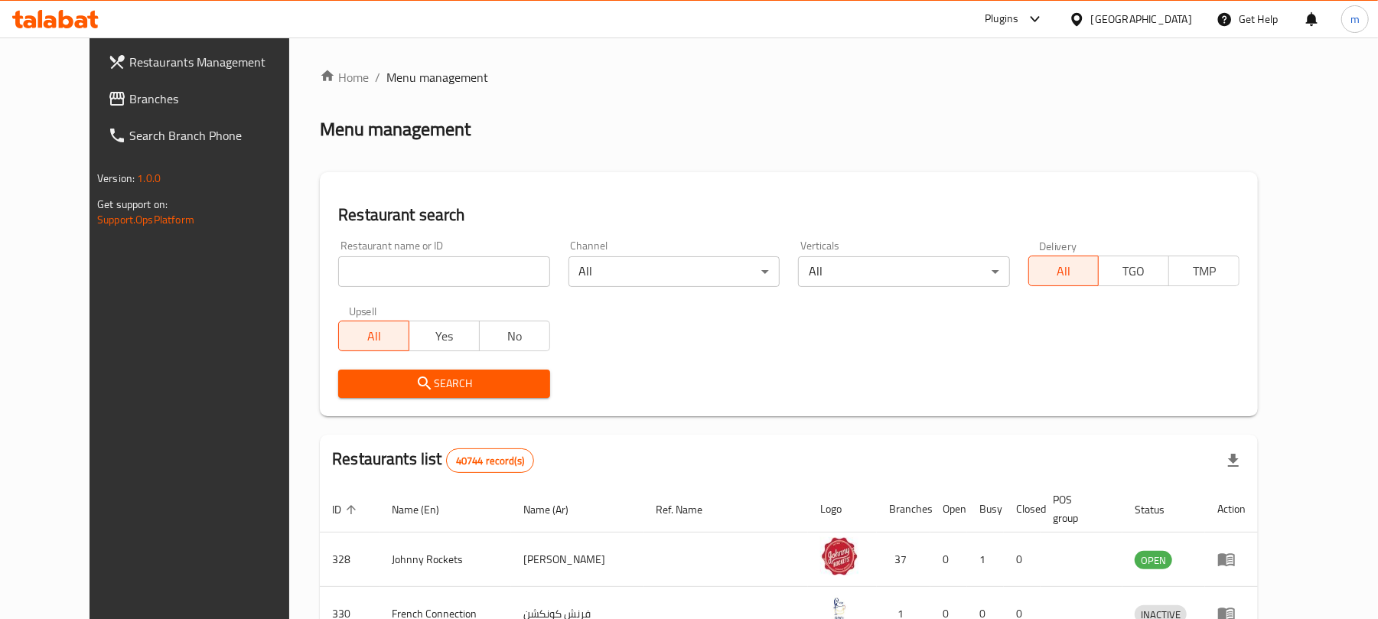
click at [129, 104] on span "Branches" at bounding box center [218, 98] width 178 height 18
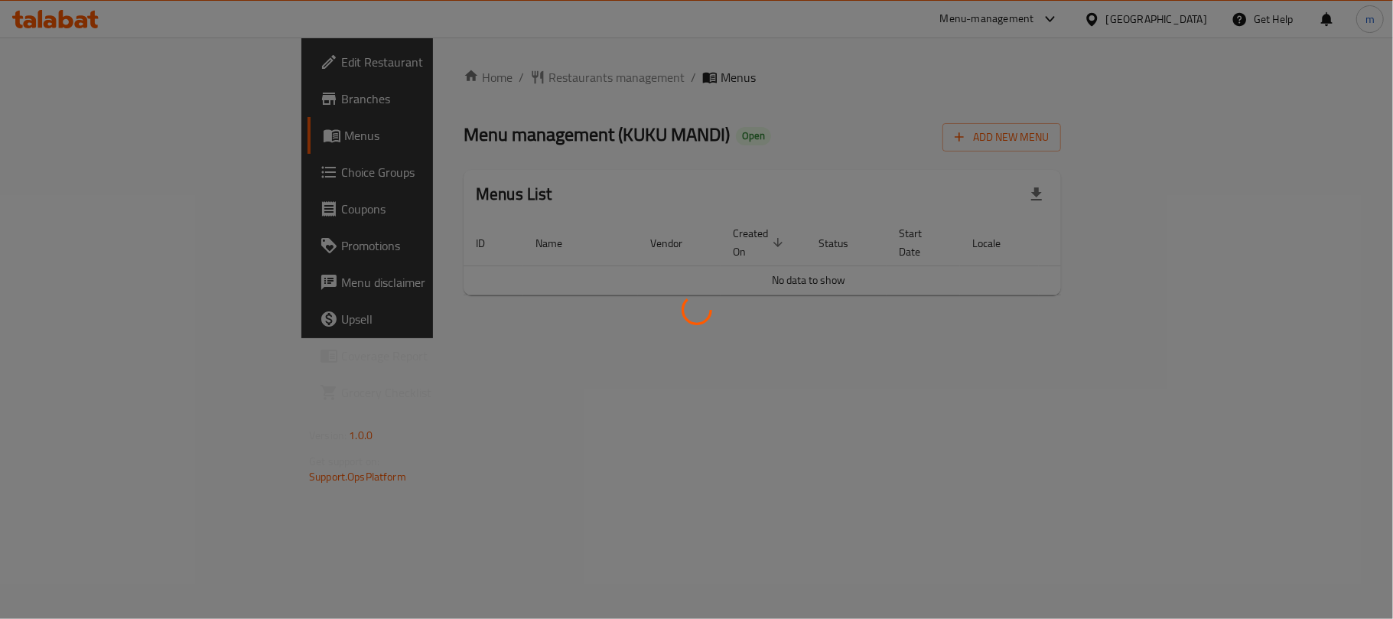
click at [464, 99] on div "Home / Restaurants management / Menus Menu management ( KUKU MANDI ) Open Add N…" at bounding box center [762, 187] width 597 height 239
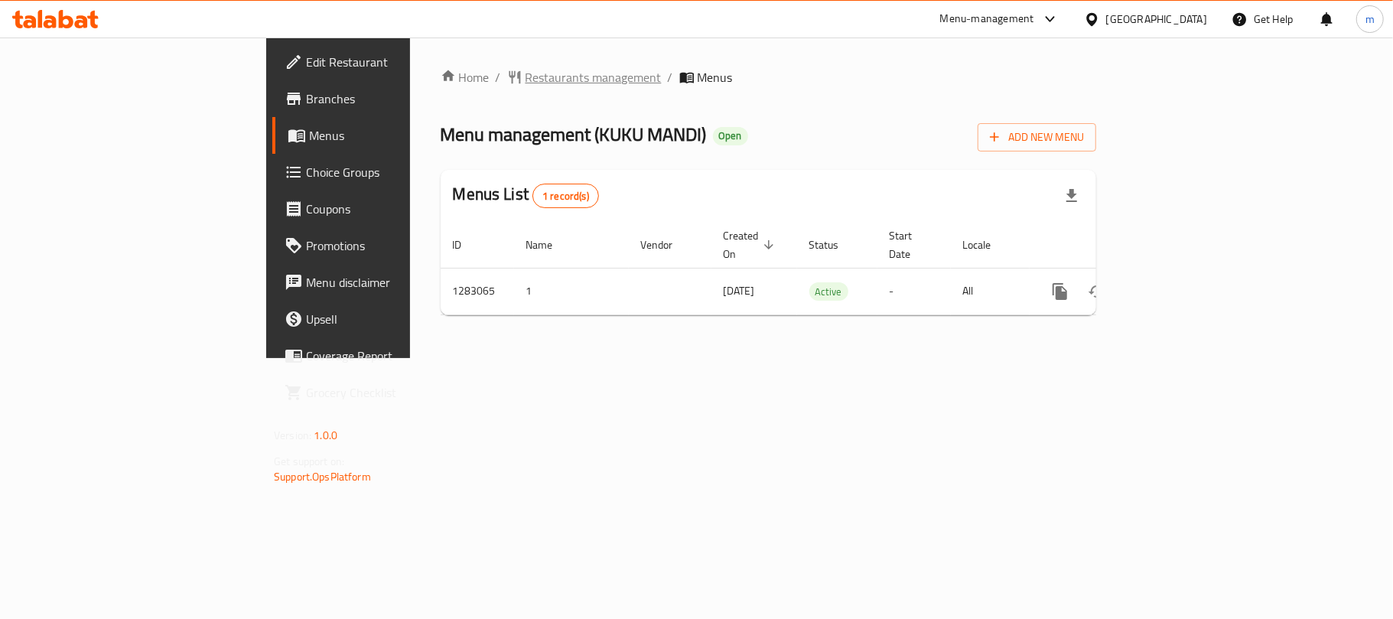
click at [526, 80] on span "Restaurants management" at bounding box center [594, 77] width 136 height 18
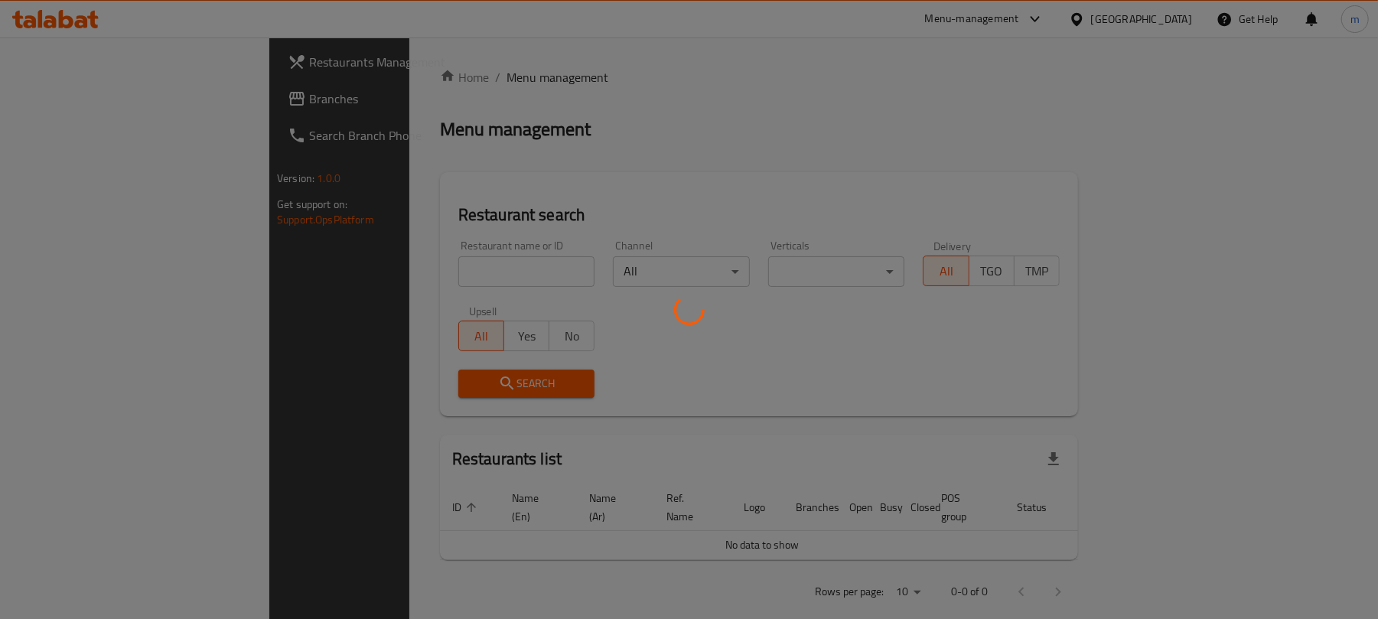
click at [463, 274] on div at bounding box center [689, 309] width 1378 height 619
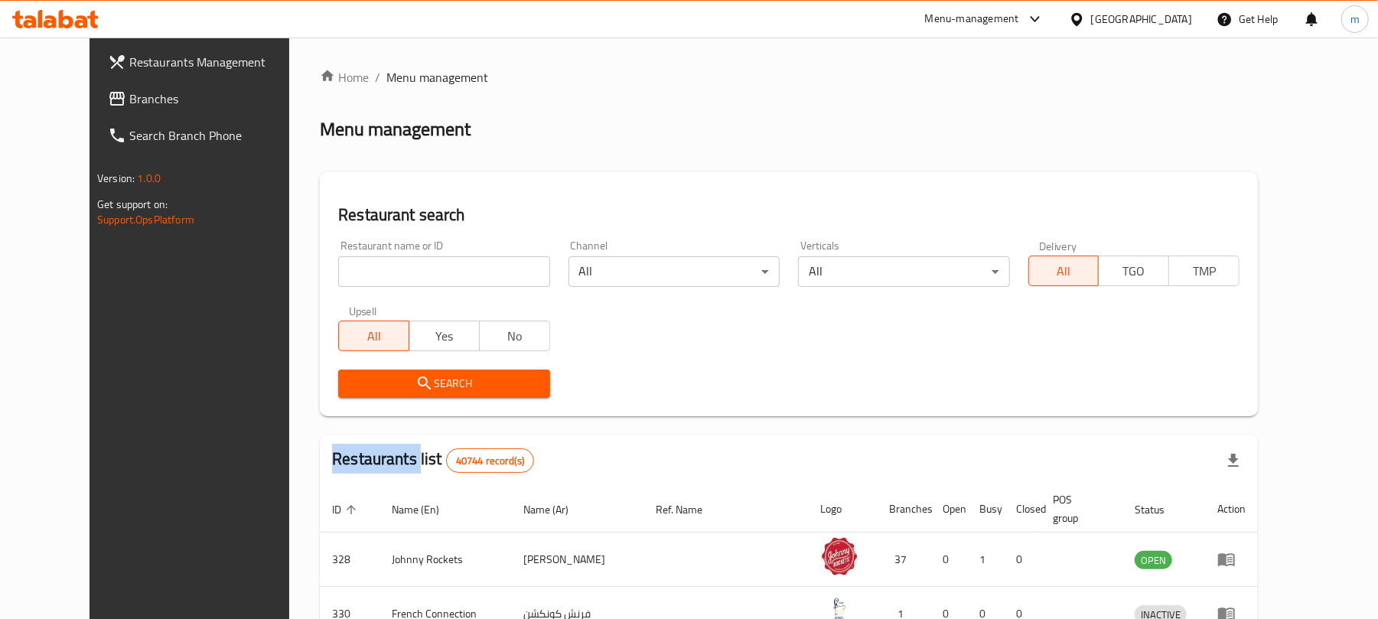
click at [463, 274] on div at bounding box center [689, 309] width 1378 height 619
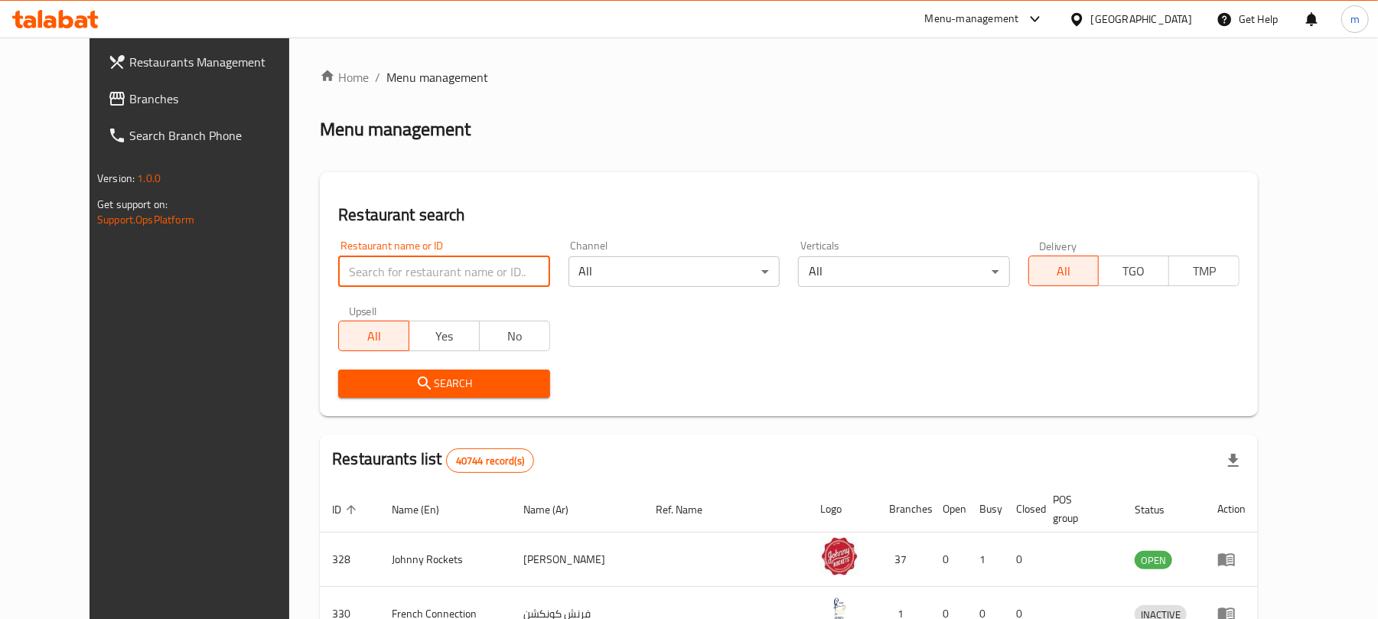
click at [463, 274] on input "search" at bounding box center [443, 271] width 211 height 31
paste input "694067"
type input "694067"
click button "Search" at bounding box center [443, 383] width 211 height 28
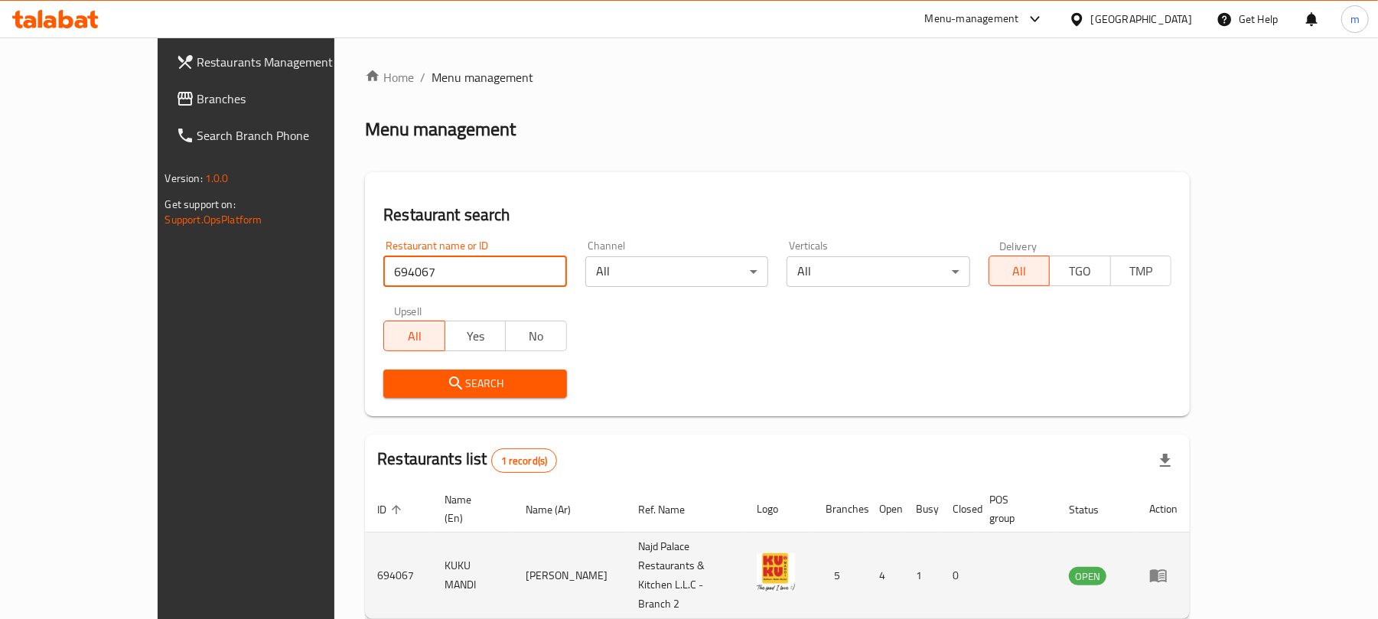
click at [1167, 570] on icon "enhanced table" at bounding box center [1158, 576] width 17 height 13
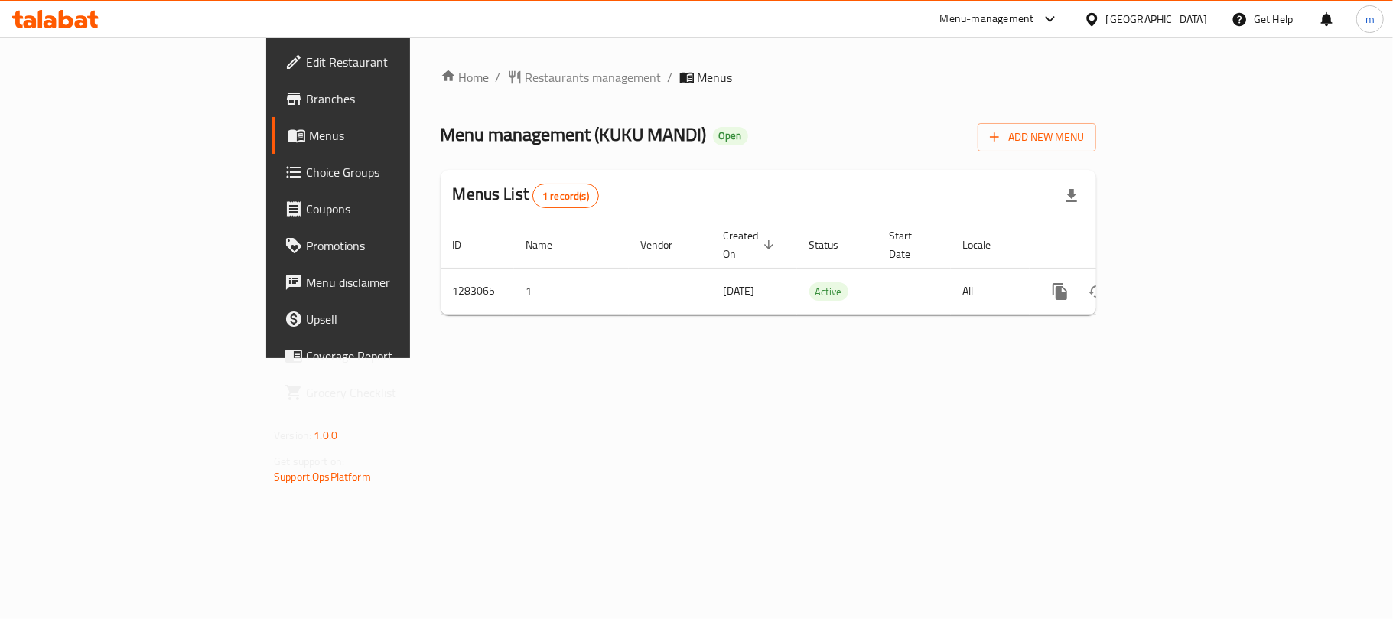
click at [1095, 12] on icon at bounding box center [1092, 19] width 16 height 16
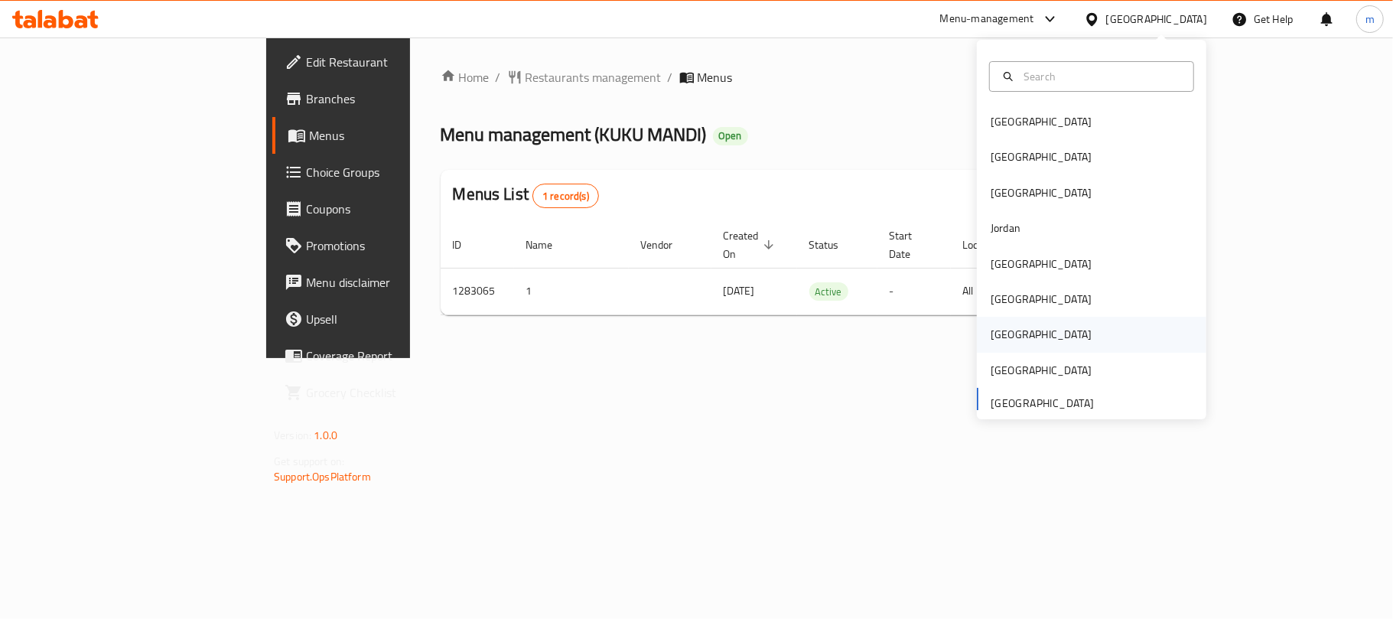
click at [1001, 322] on div "[GEOGRAPHIC_DATA]" at bounding box center [1040, 334] width 125 height 35
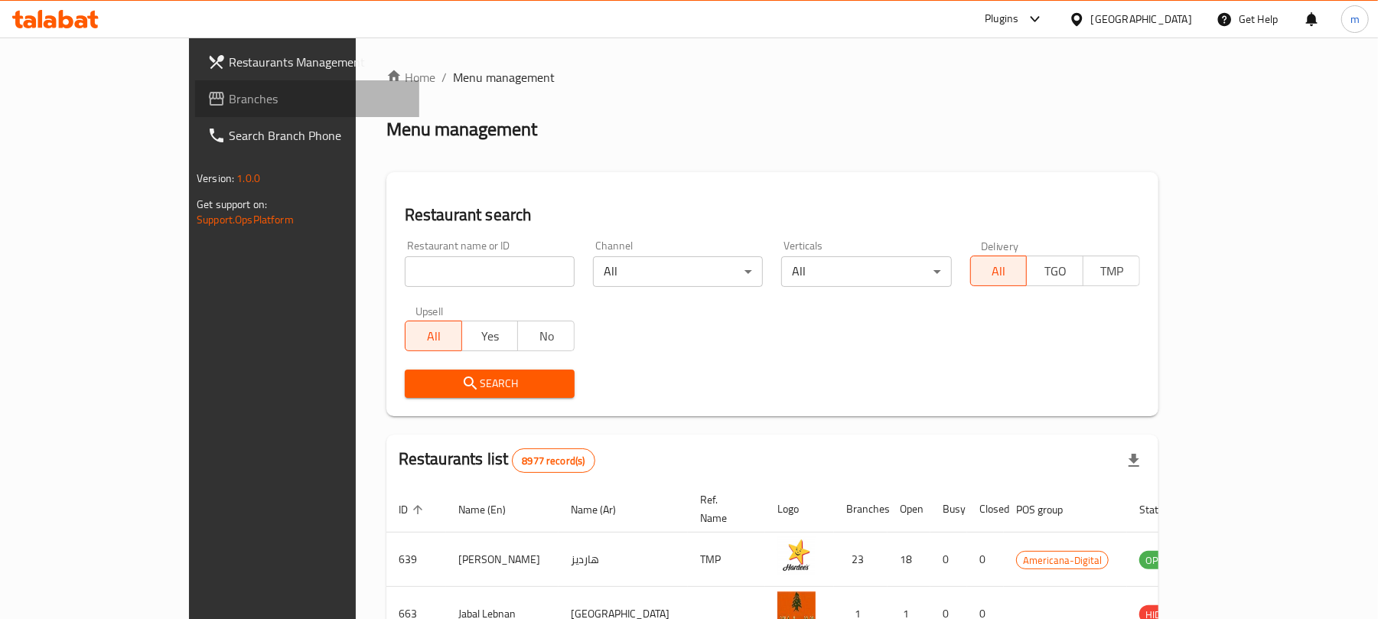
click at [195, 84] on link "Branches" at bounding box center [307, 98] width 224 height 37
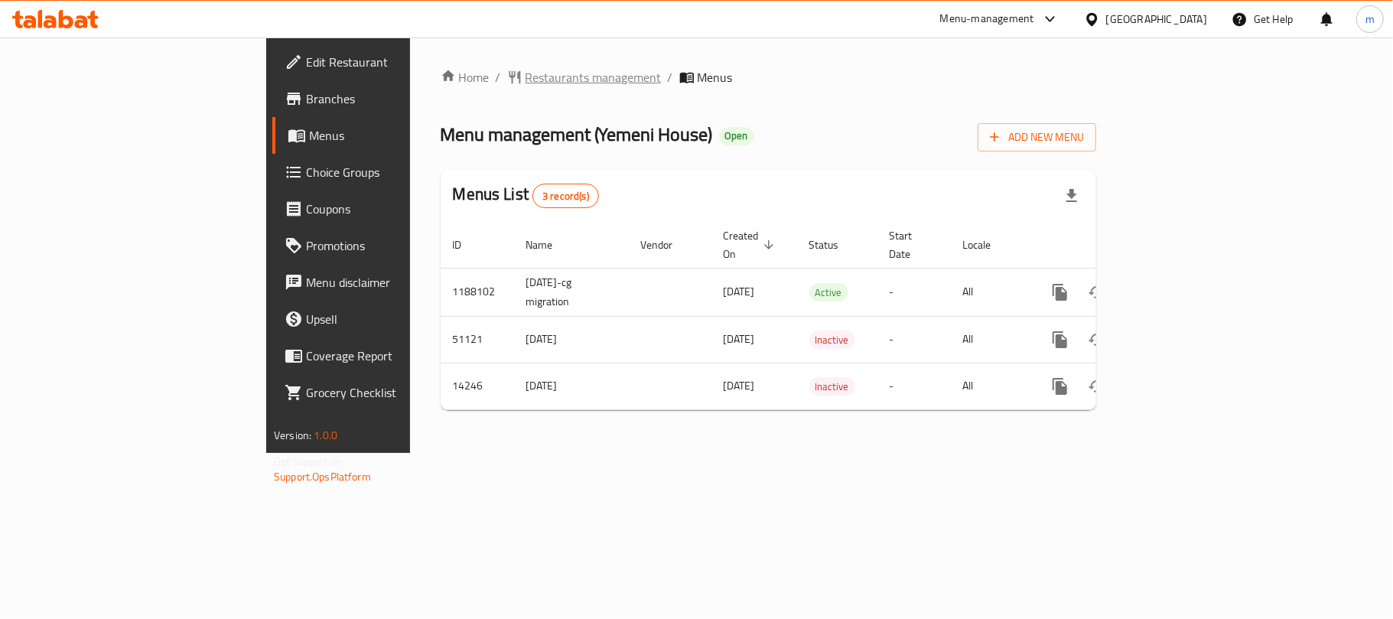
click at [526, 80] on span "Restaurants management" at bounding box center [594, 77] width 136 height 18
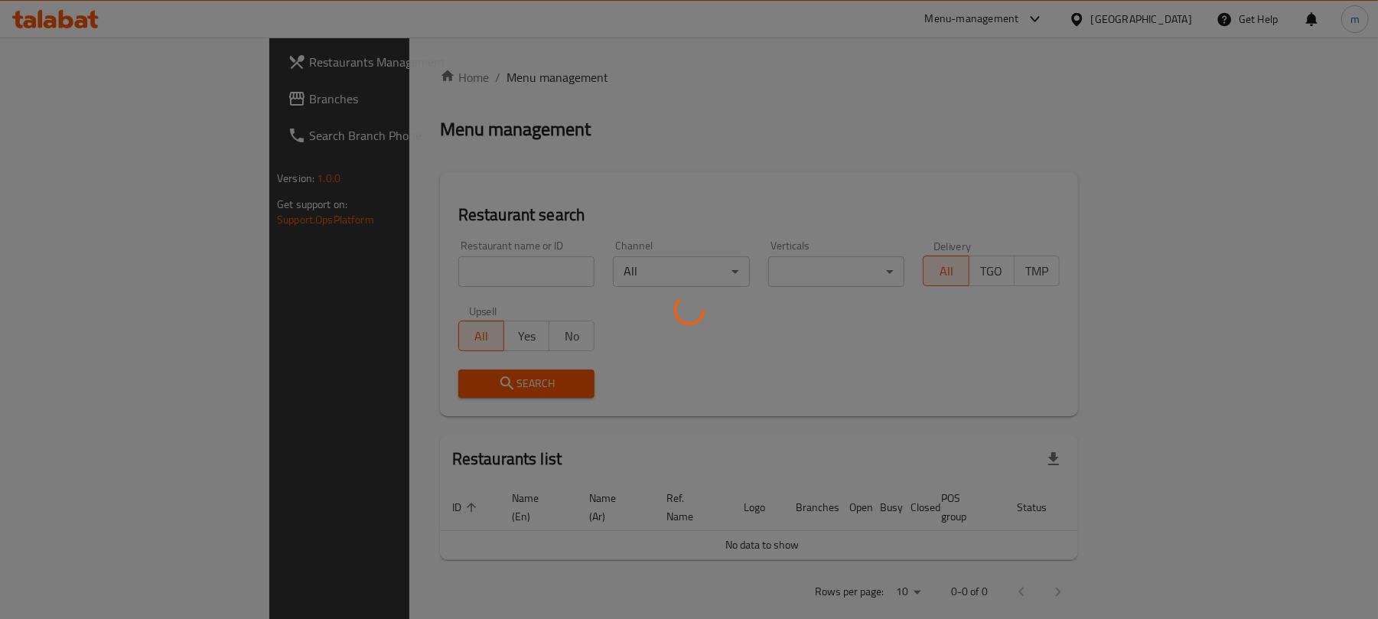
click at [402, 275] on div at bounding box center [689, 309] width 1378 height 619
click at [558, 355] on div at bounding box center [689, 309] width 1378 height 619
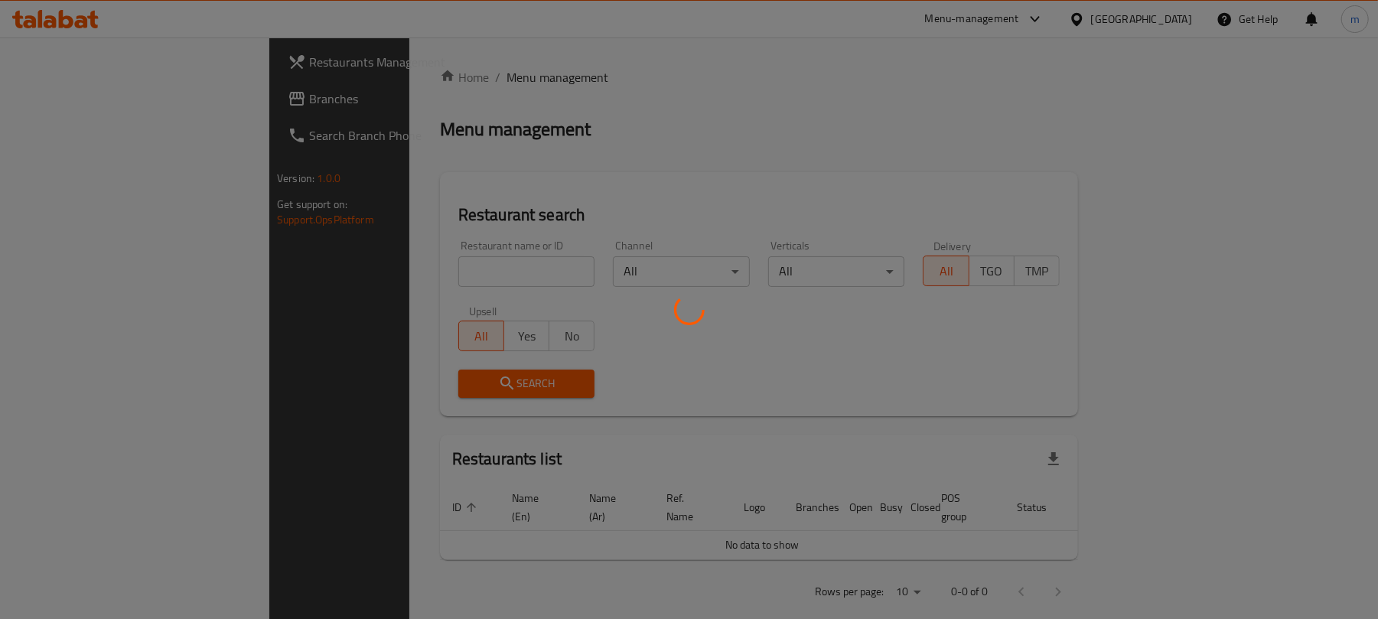
click at [429, 271] on div at bounding box center [689, 309] width 1378 height 619
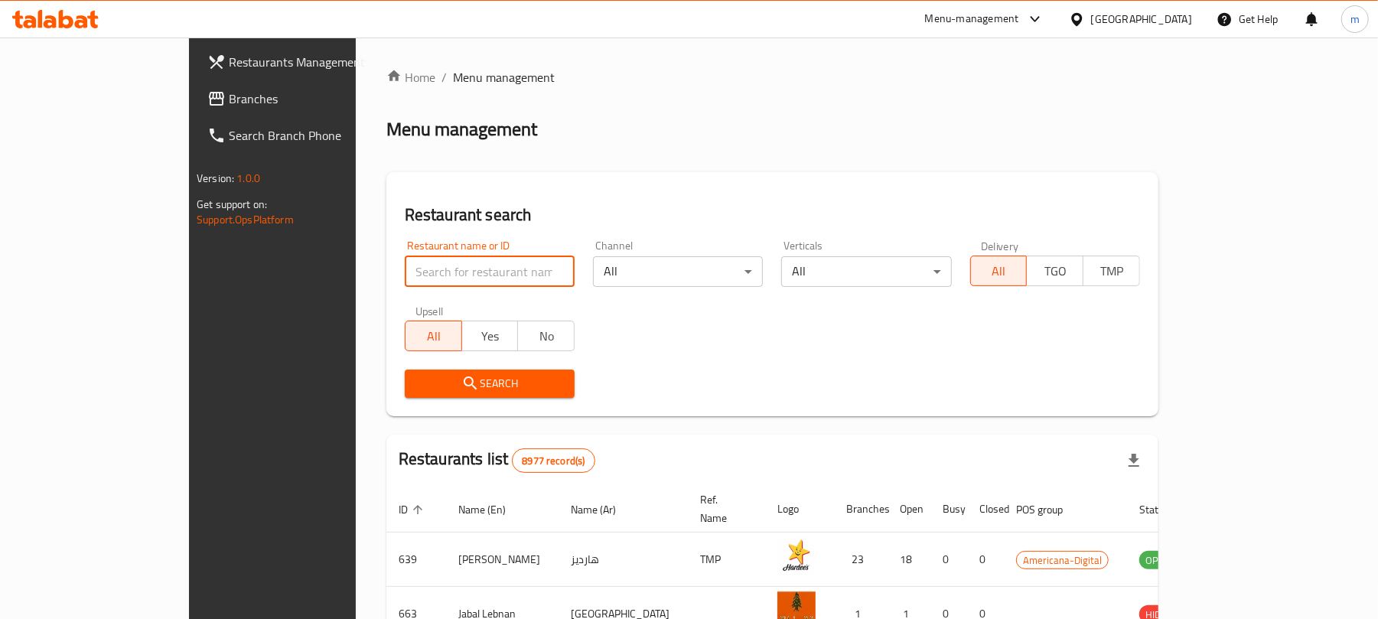
click at [429, 271] on input "search" at bounding box center [490, 271] width 170 height 31
paste input "8658"
type input "8658"
click button "Search" at bounding box center [490, 383] width 170 height 28
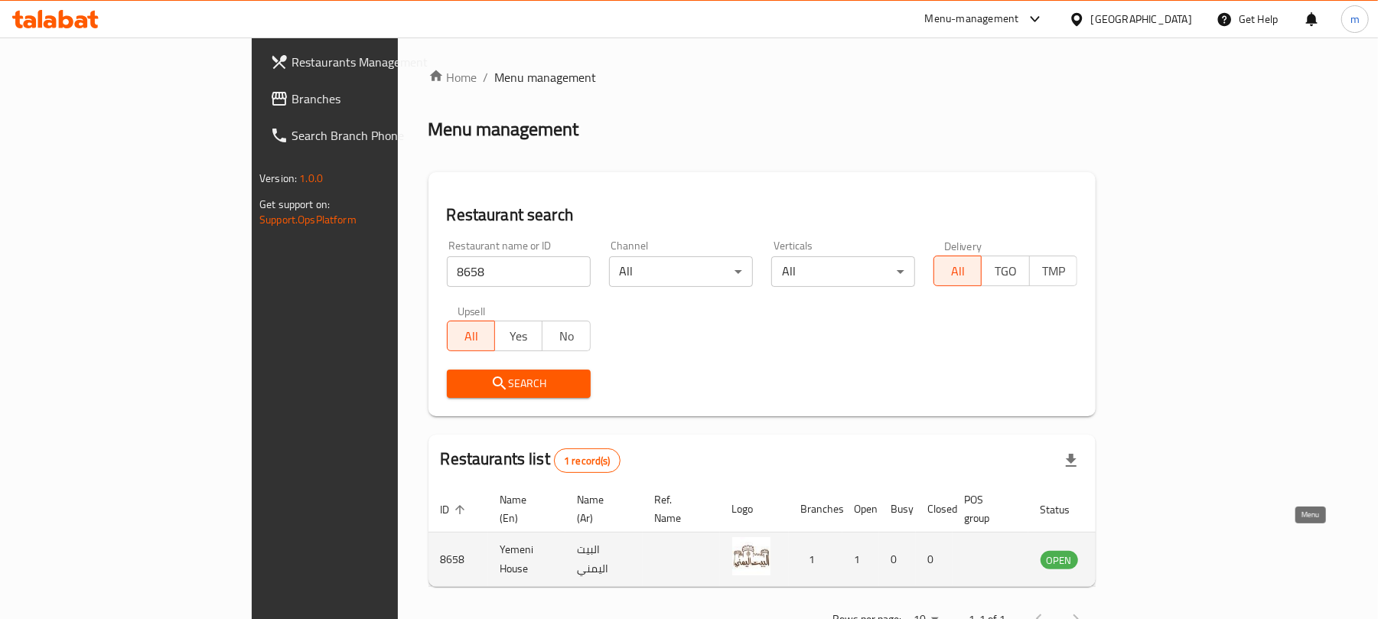
click at [1149, 552] on link "enhanced table" at bounding box center [1135, 559] width 28 height 18
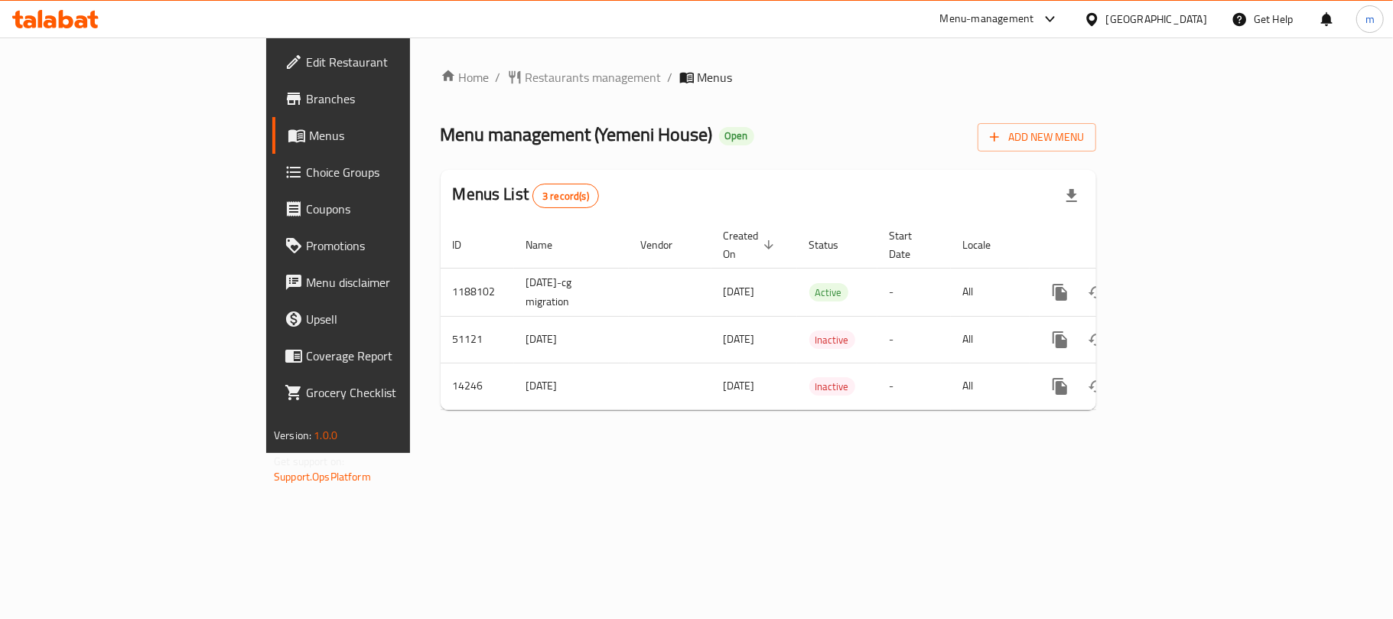
click at [1100, 12] on icon at bounding box center [1092, 19] width 16 height 16
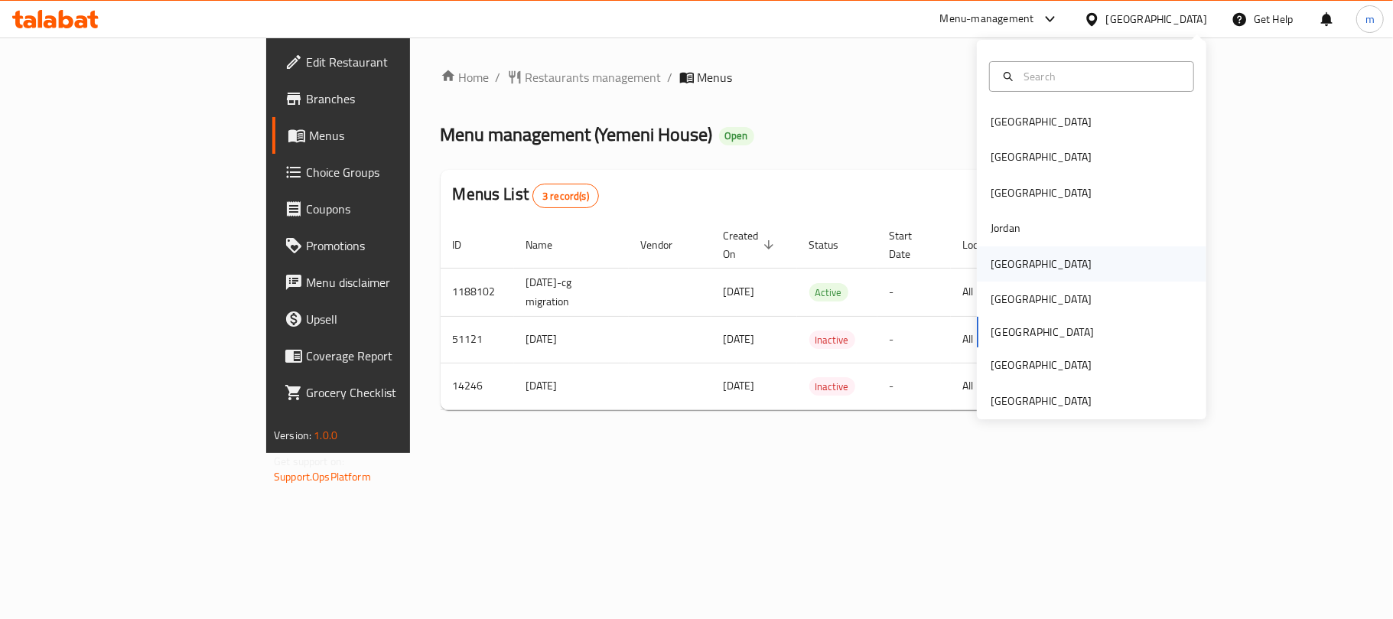
click at [1035, 254] on div "[GEOGRAPHIC_DATA]" at bounding box center [1091, 263] width 229 height 35
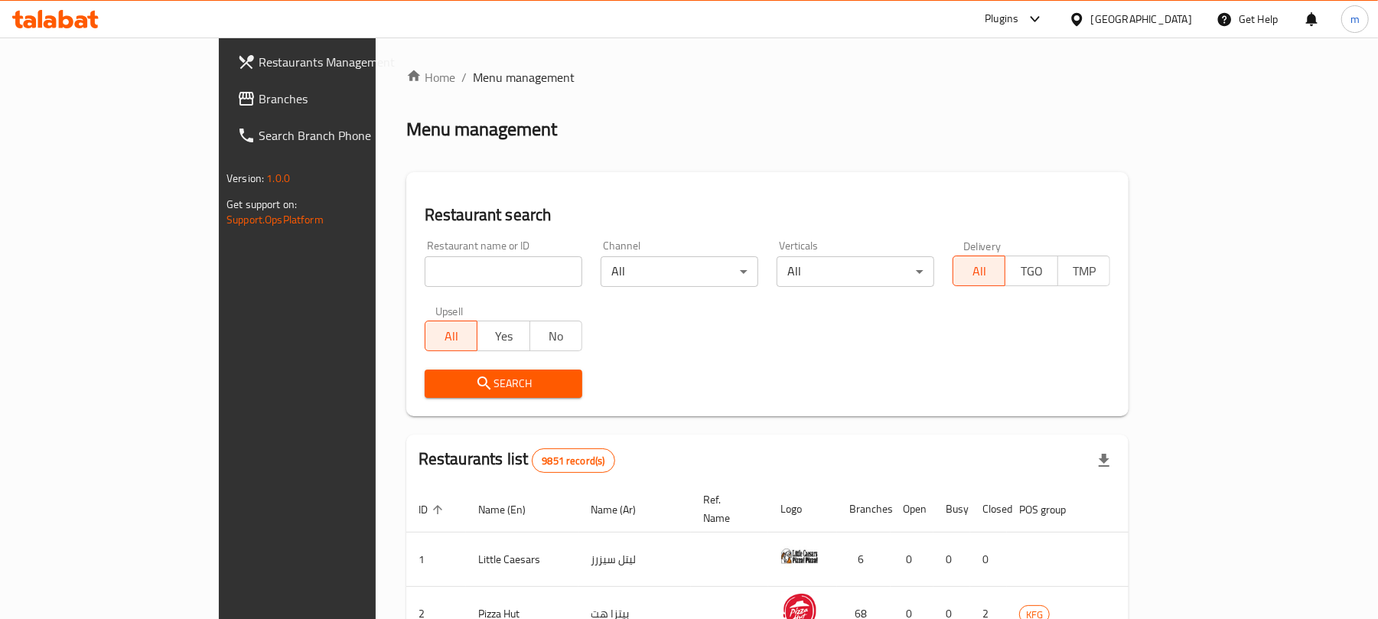
click at [259, 98] on span "Branches" at bounding box center [348, 98] width 178 height 18
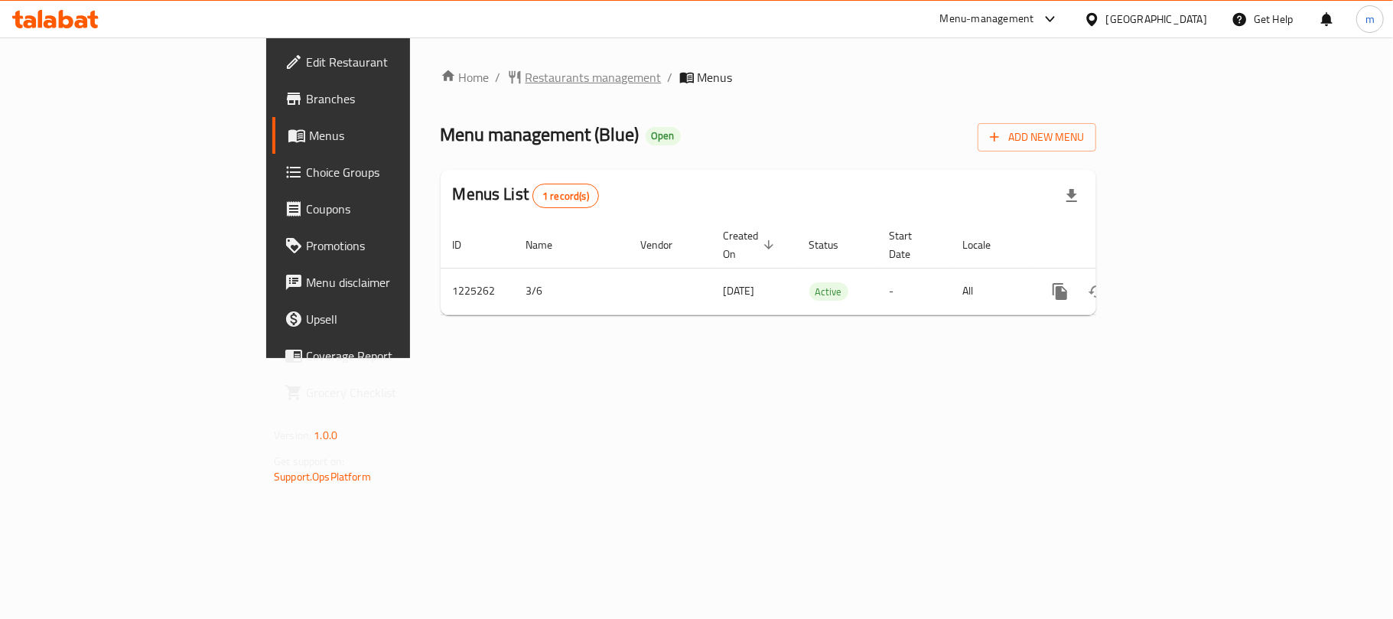
click at [526, 86] on span "Restaurants management" at bounding box center [594, 77] width 136 height 18
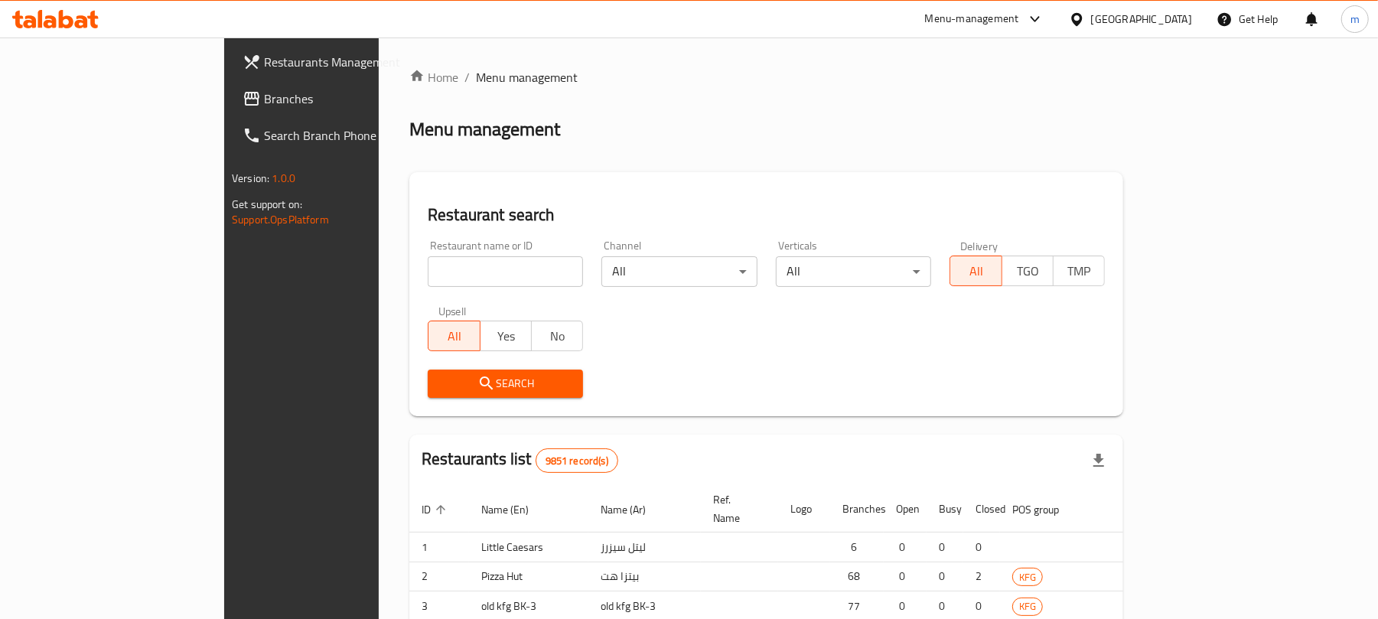
click at [407, 263] on div at bounding box center [689, 309] width 1378 height 619
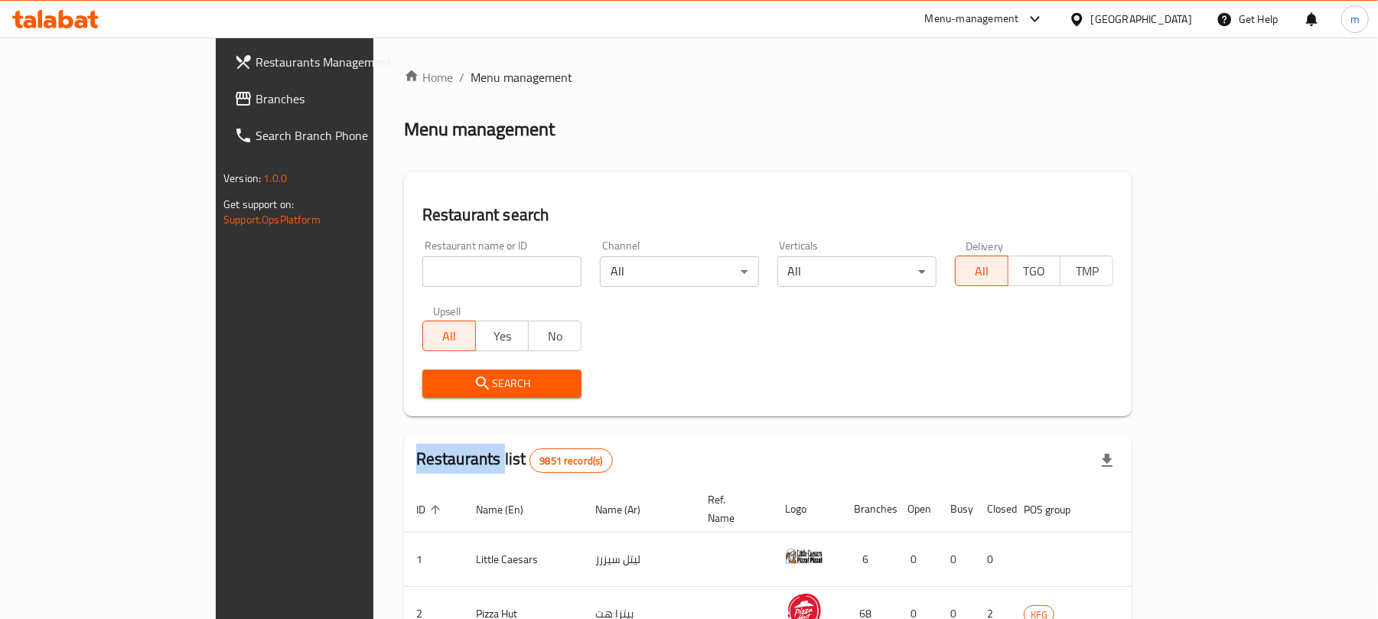
click at [407, 263] on div "Home / Menu management Menu management Restaurant search Restaurant name or ID …" at bounding box center [768, 548] width 728 height 960
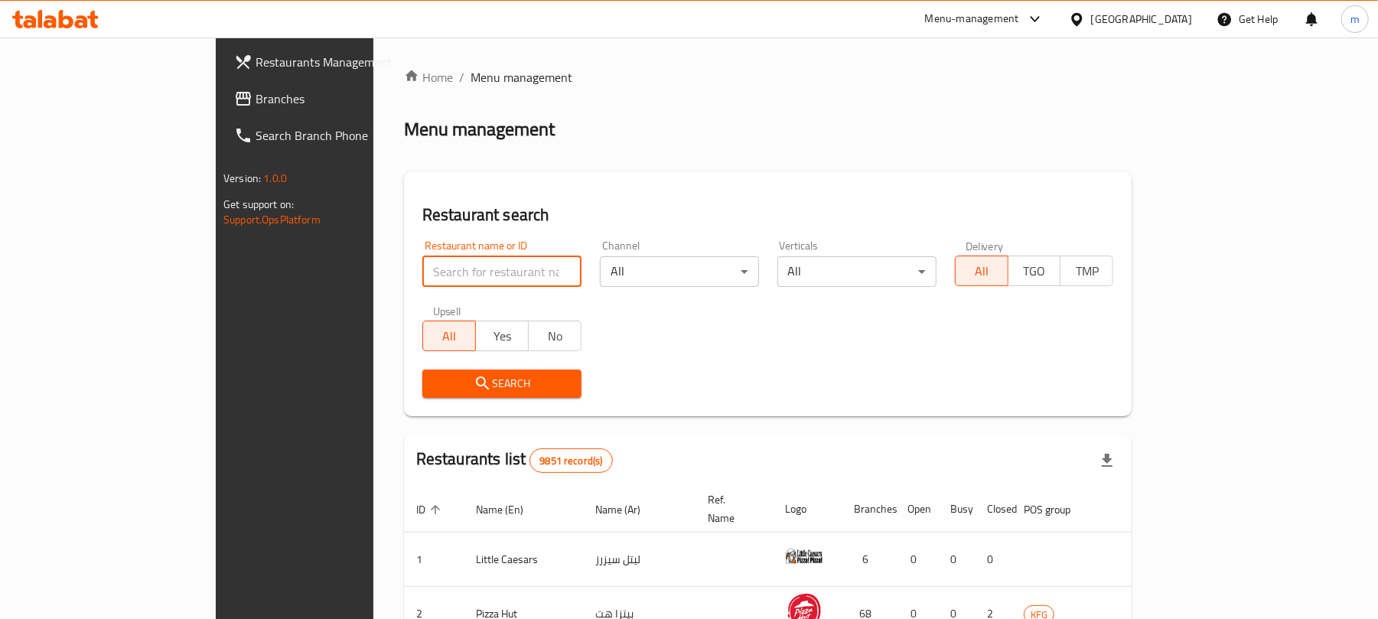
click at [422, 263] on input "search" at bounding box center [501, 271] width 159 height 31
paste input "675247"
type input "675247"
click button "Search" at bounding box center [501, 383] width 159 height 28
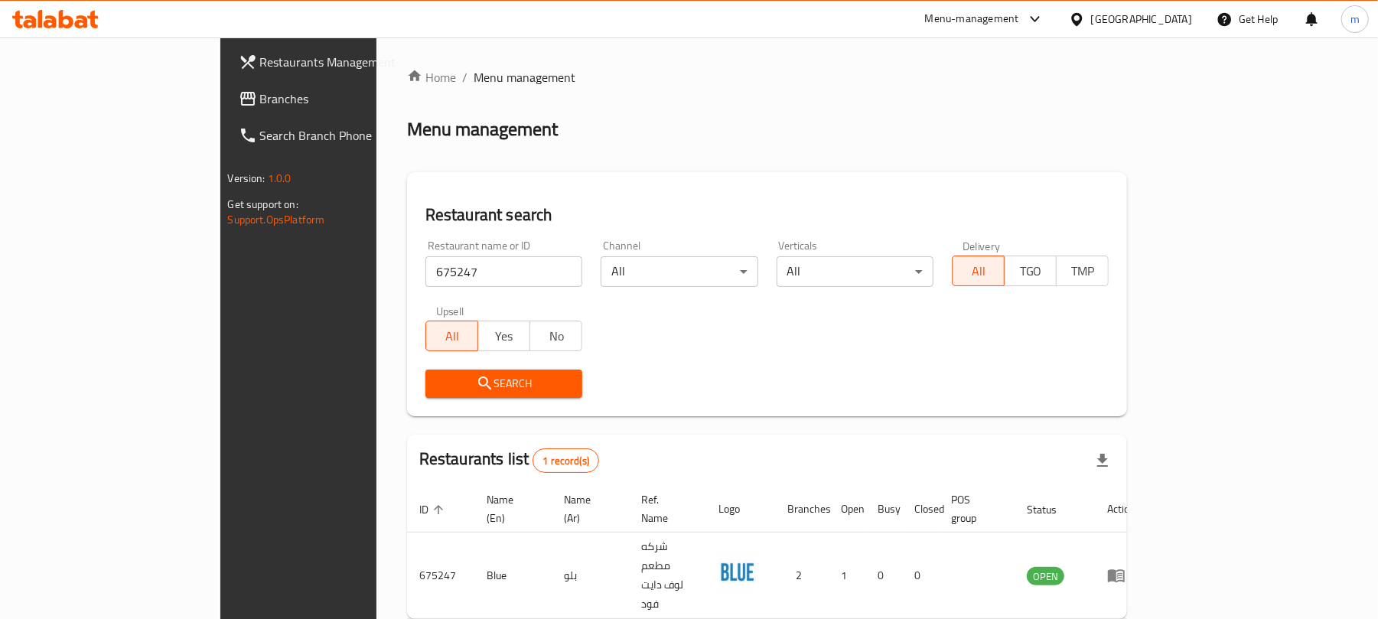
click at [1125, 566] on icon "enhanced table" at bounding box center [1116, 575] width 18 height 18
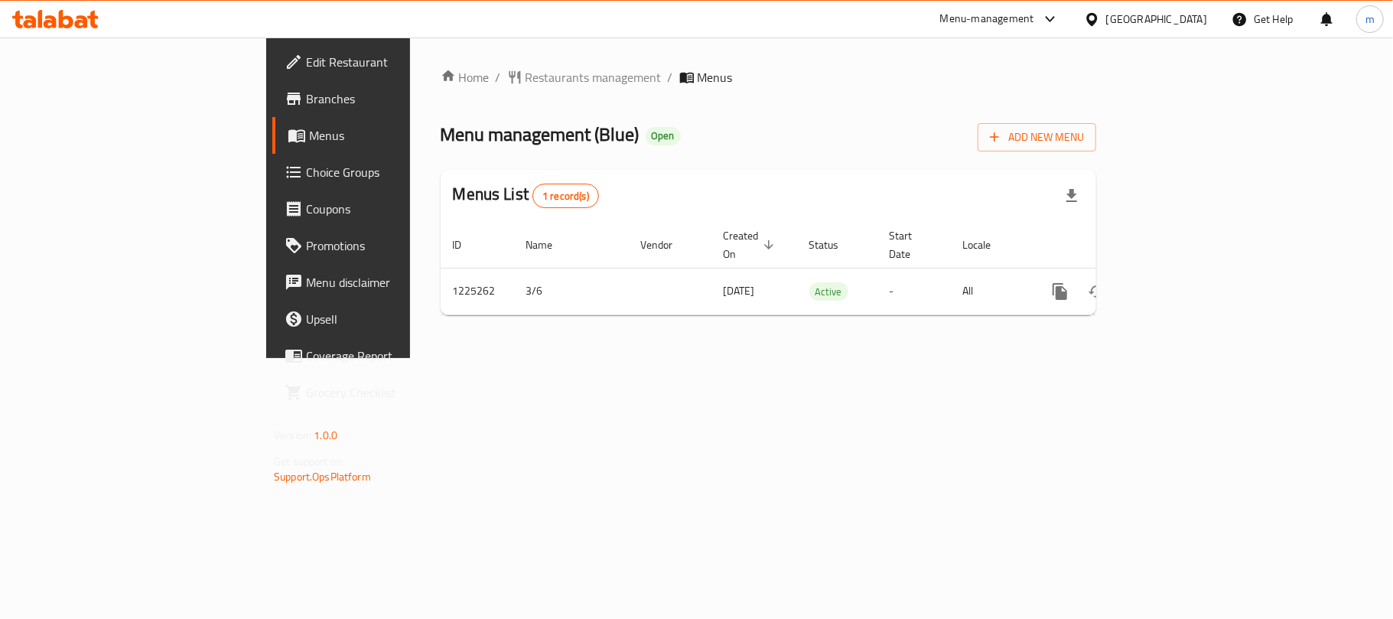
click at [480, 358] on div "Home / Restaurants management / Menus Menu management ( Blue ) Open Add New Men…" at bounding box center [768, 197] width 717 height 321
